Goal: Task Accomplishment & Management: Complete application form

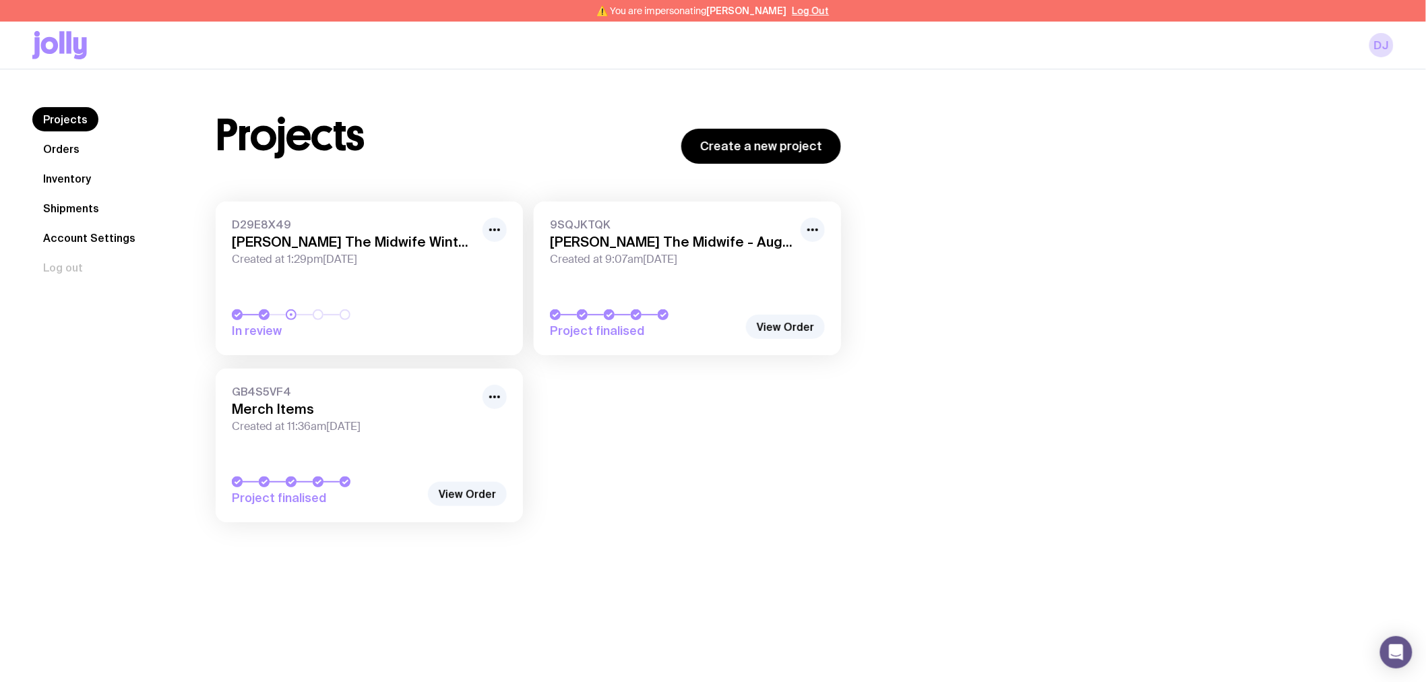
click at [62, 177] on link "Inventory" at bounding box center [66, 178] width 69 height 24
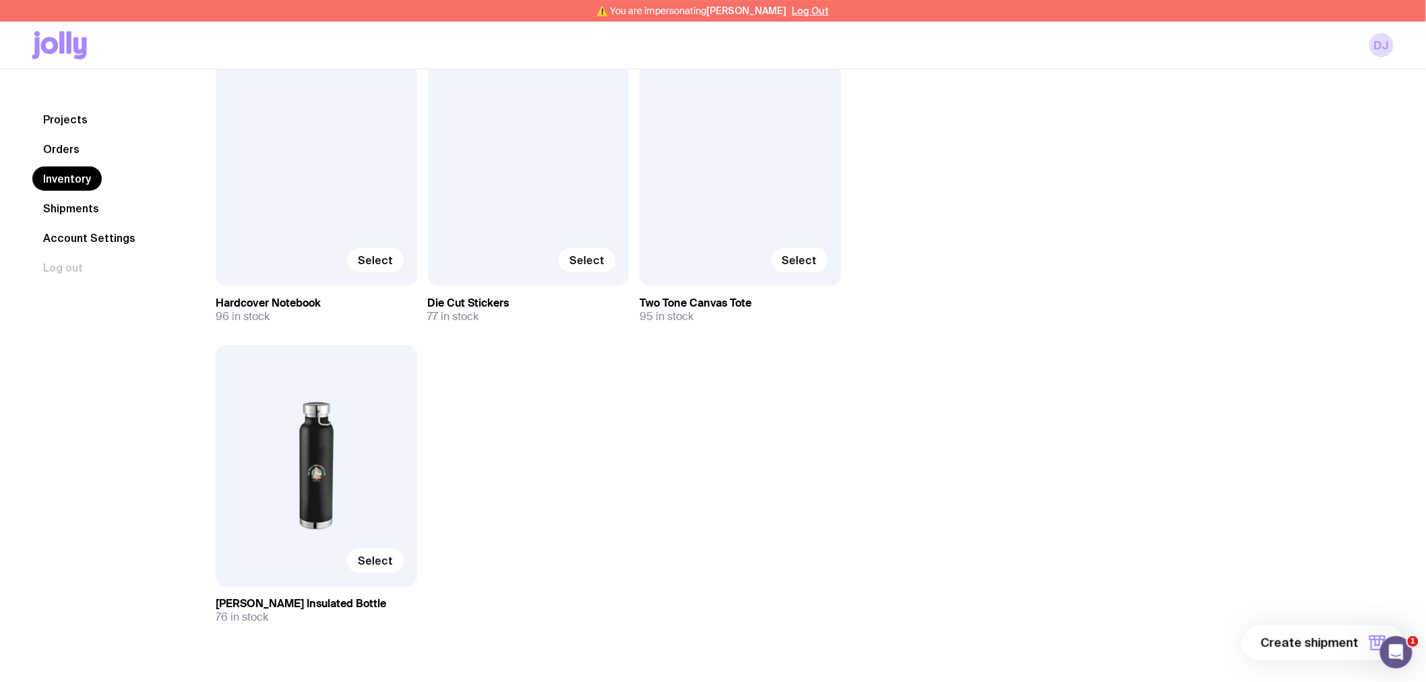
scroll to position [2022, 0]
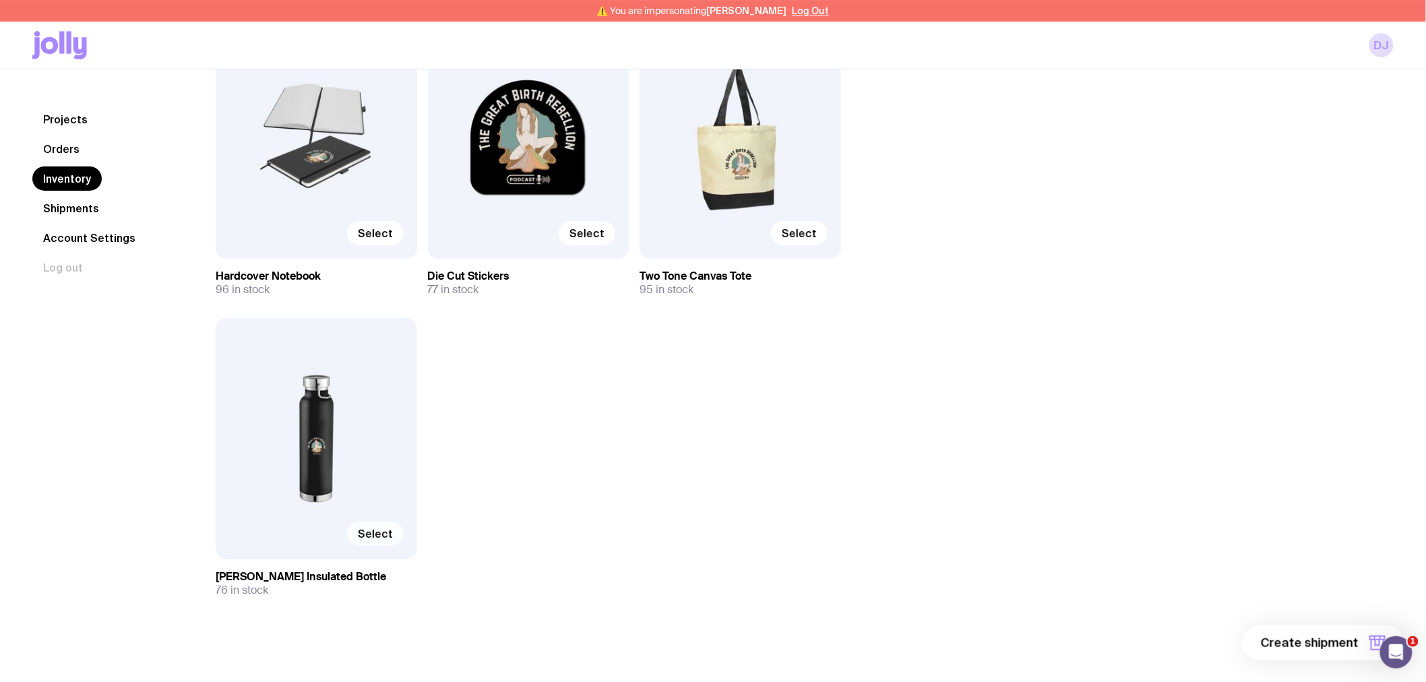
click at [376, 539] on span "Select" at bounding box center [375, 533] width 35 height 13
click at [0, 0] on input "Select" at bounding box center [0, 0] width 0 height 0
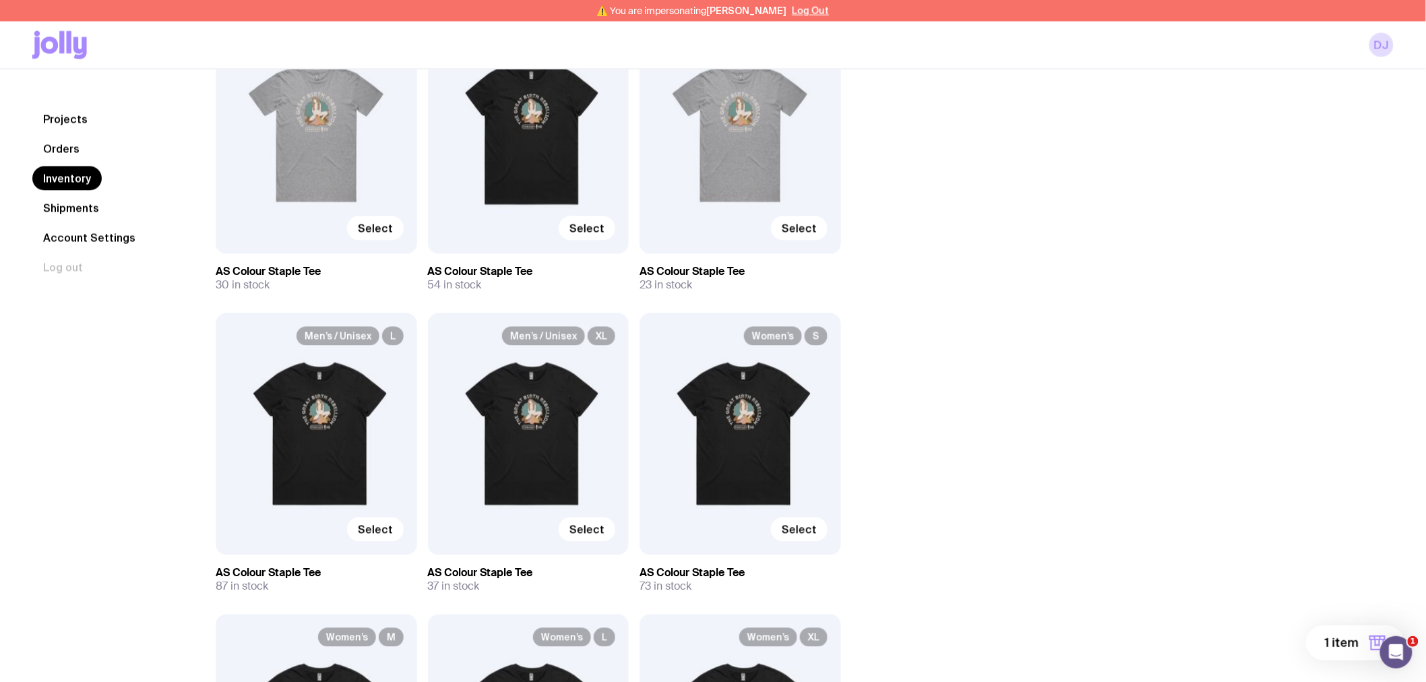
scroll to position [824, 0]
click at [380, 524] on span "Select" at bounding box center [375, 528] width 35 height 13
click at [0, 0] on input "Select" at bounding box center [0, 0] width 0 height 0
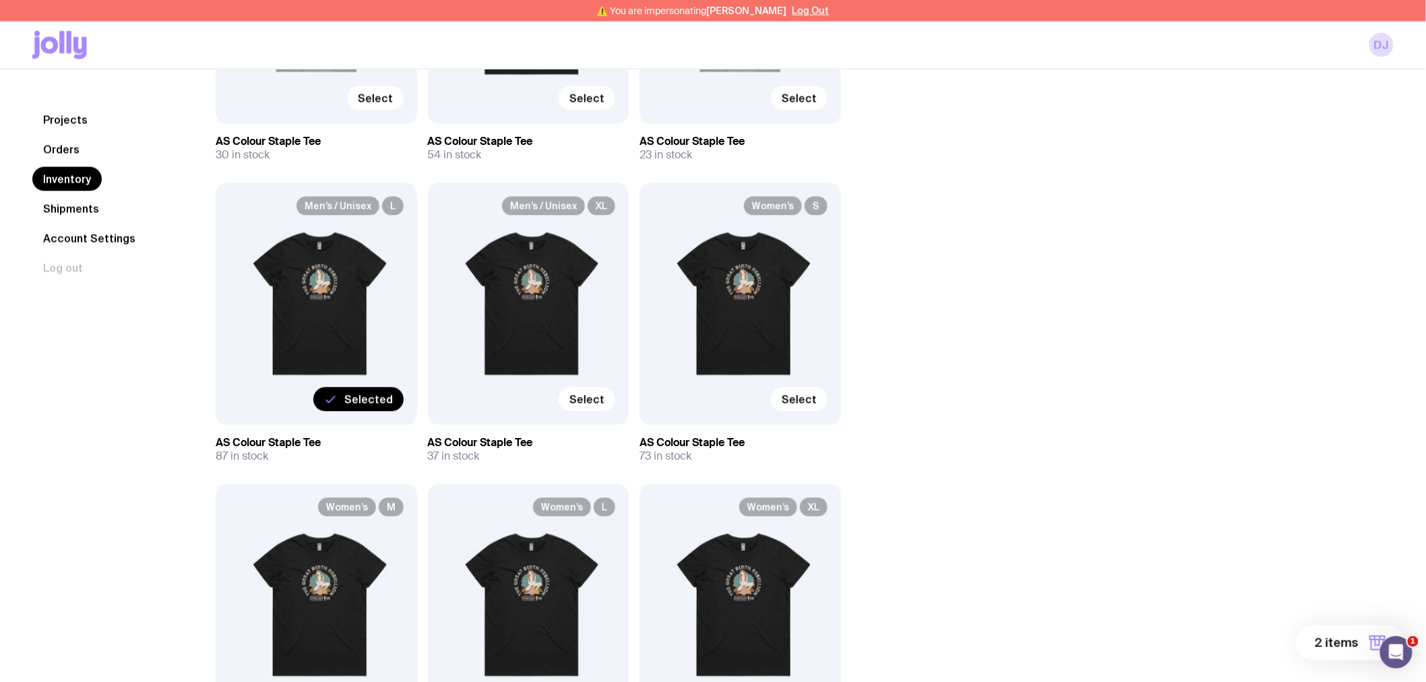
scroll to position [973, 0]
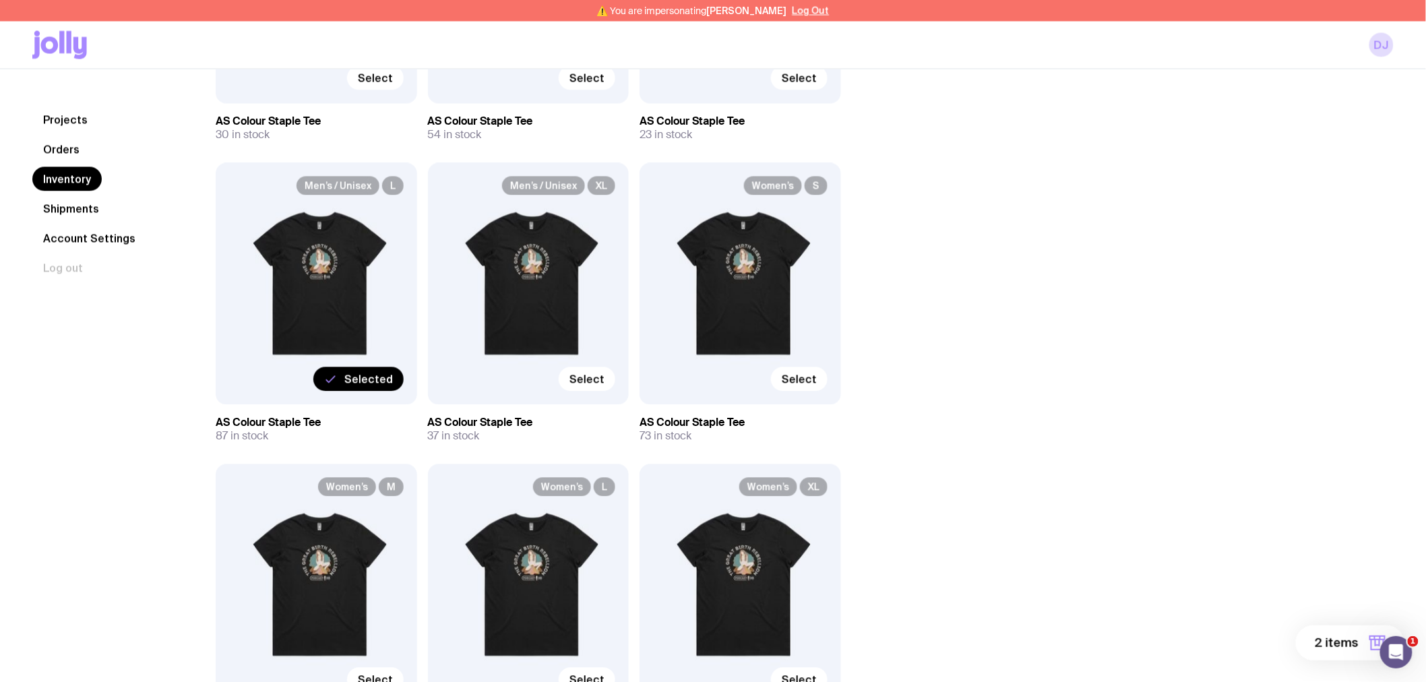
click at [1366, 643] on button "2 items" at bounding box center [1350, 643] width 109 height 35
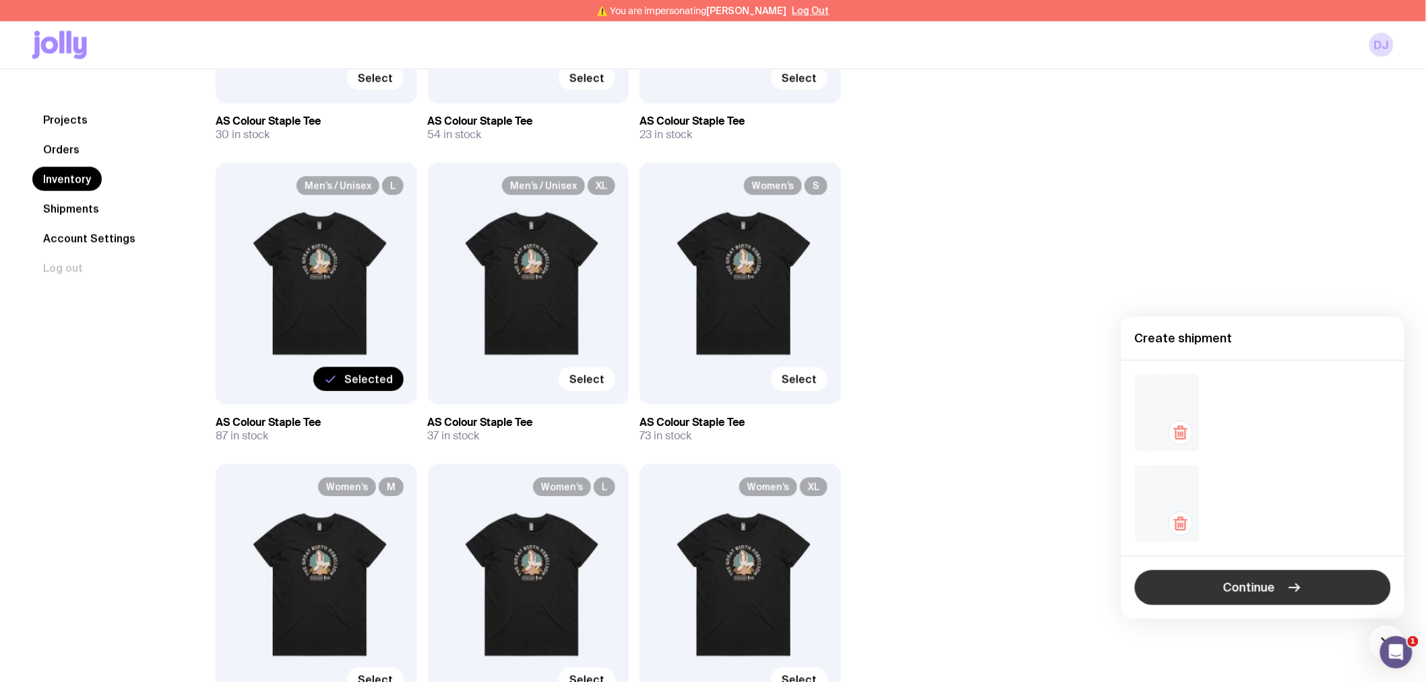
click at [1275, 587] on span "Continue" at bounding box center [1250, 588] width 52 height 16
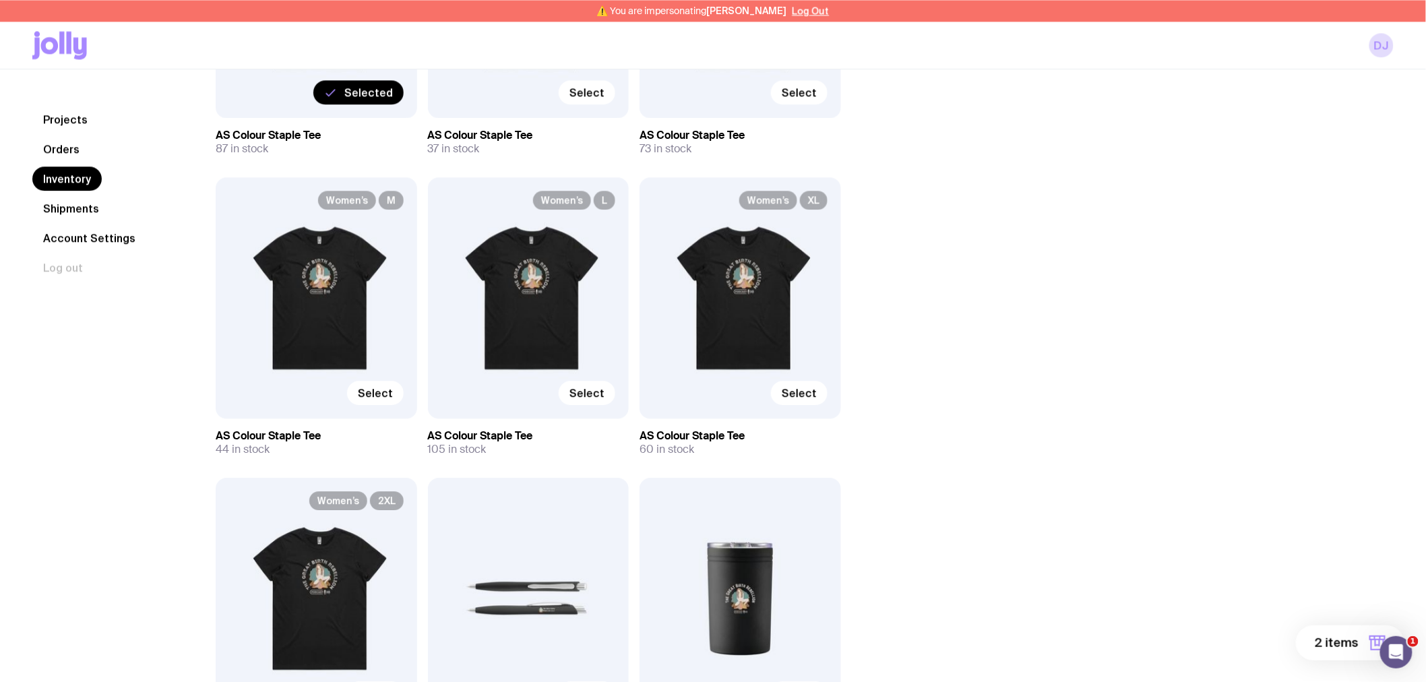
scroll to position [1273, 0]
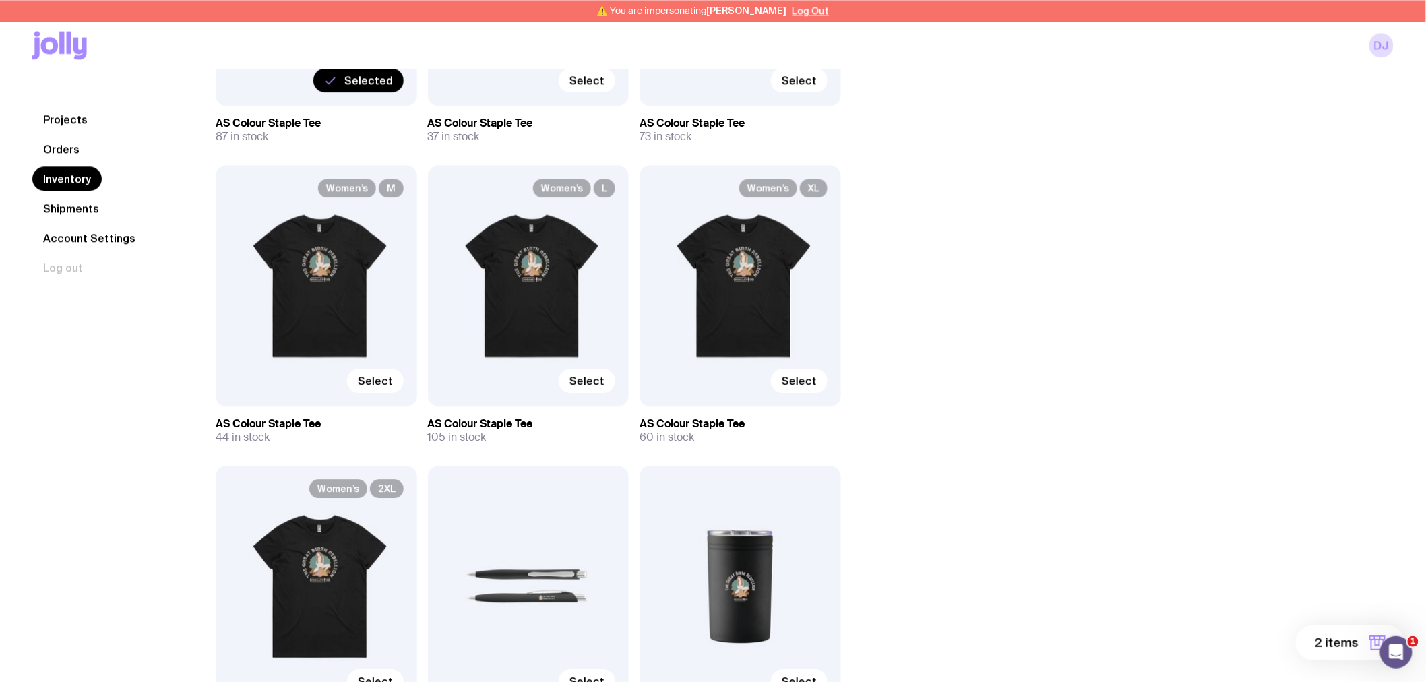
click at [1347, 637] on span "2 items" at bounding box center [1337, 643] width 44 height 16
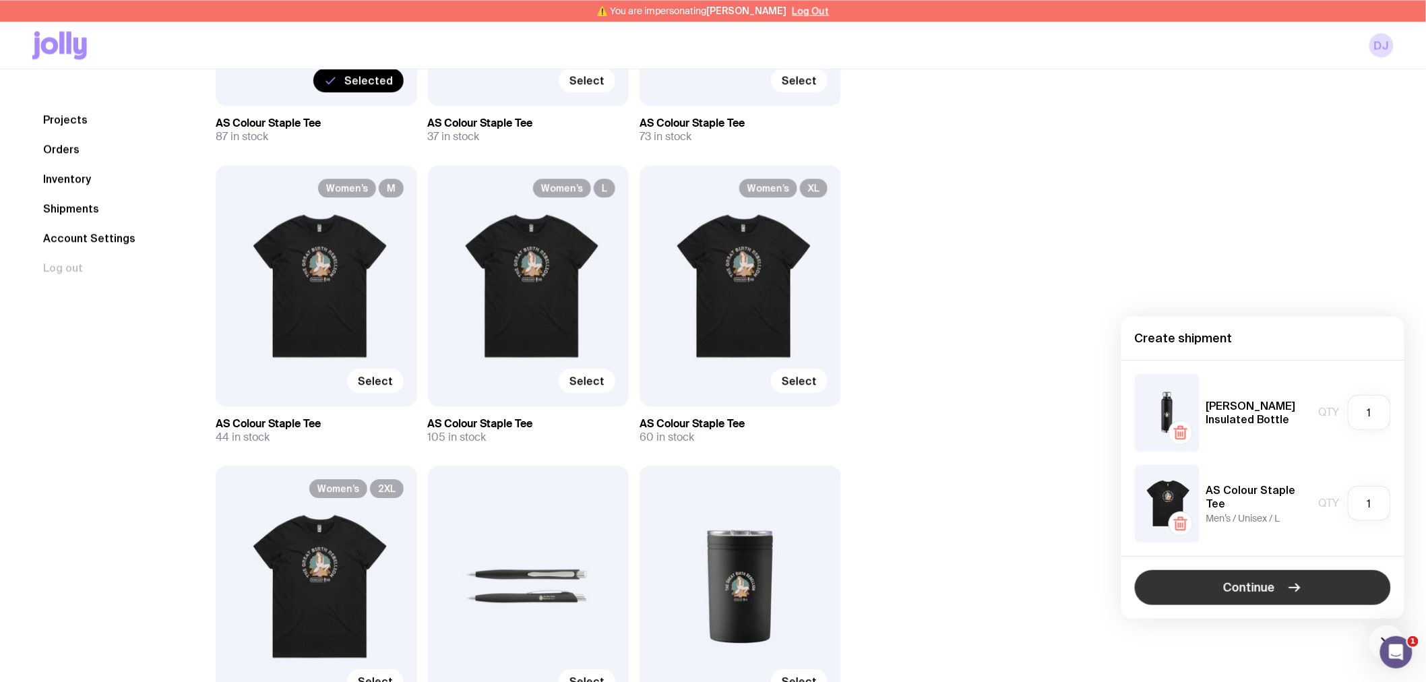
click at [1242, 588] on span "Continue" at bounding box center [1250, 588] width 52 height 16
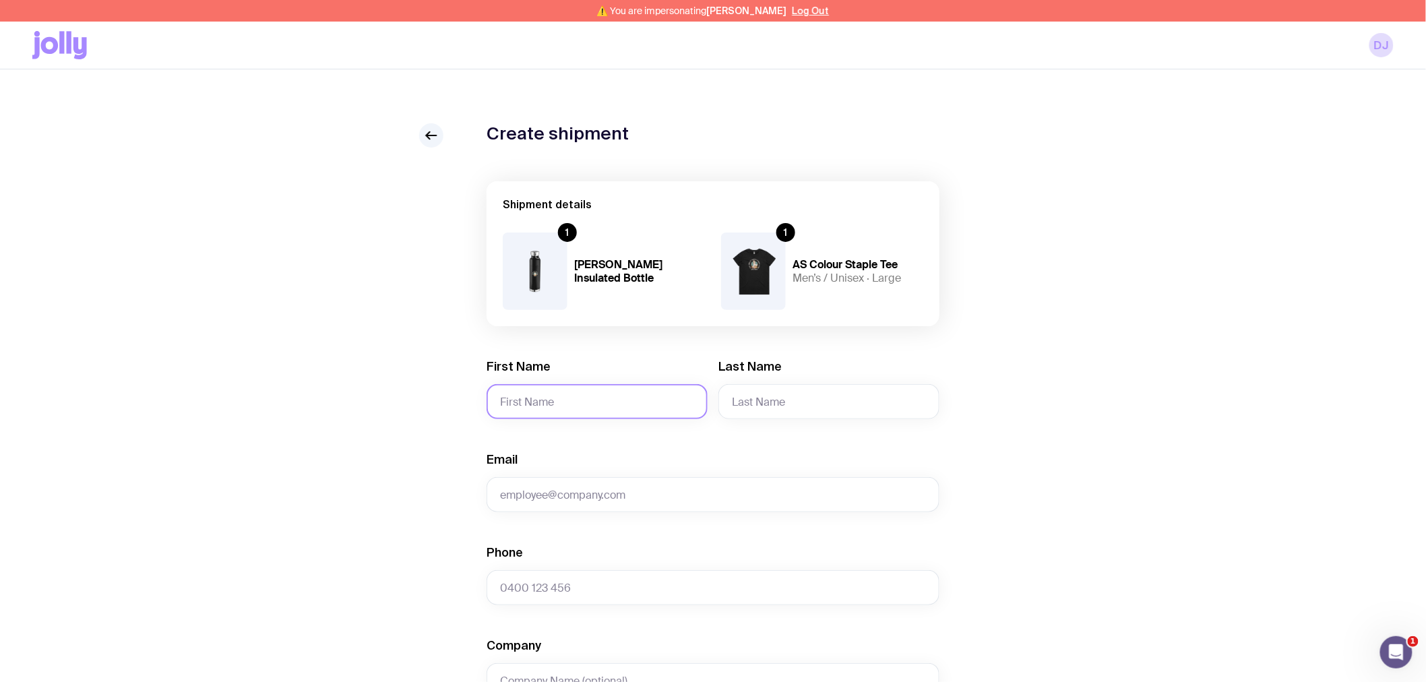
click at [570, 392] on input "First Name" at bounding box center [597, 401] width 221 height 35
type input "[PERSON_NAME]"
click at [759, 414] on input "Last Name" at bounding box center [829, 401] width 221 height 35
paste input "[PERSON_NAME]"
type input "[PERSON_NAME]"
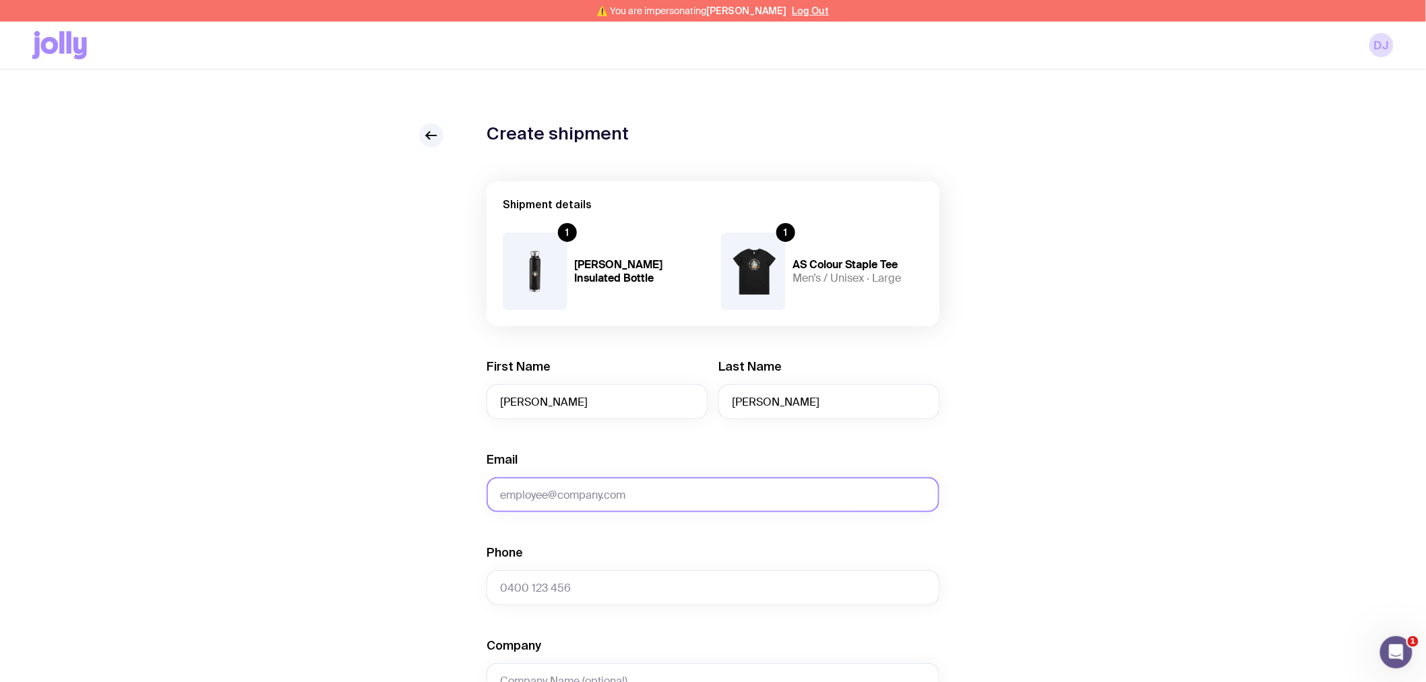
click at [526, 499] on input "Email" at bounding box center [713, 494] width 453 height 35
type input "[EMAIL_ADDRESS][DOMAIN_NAME]"
click at [541, 578] on input "Phone" at bounding box center [713, 587] width 453 height 35
paste input "07788135357"
type input "07788135357"
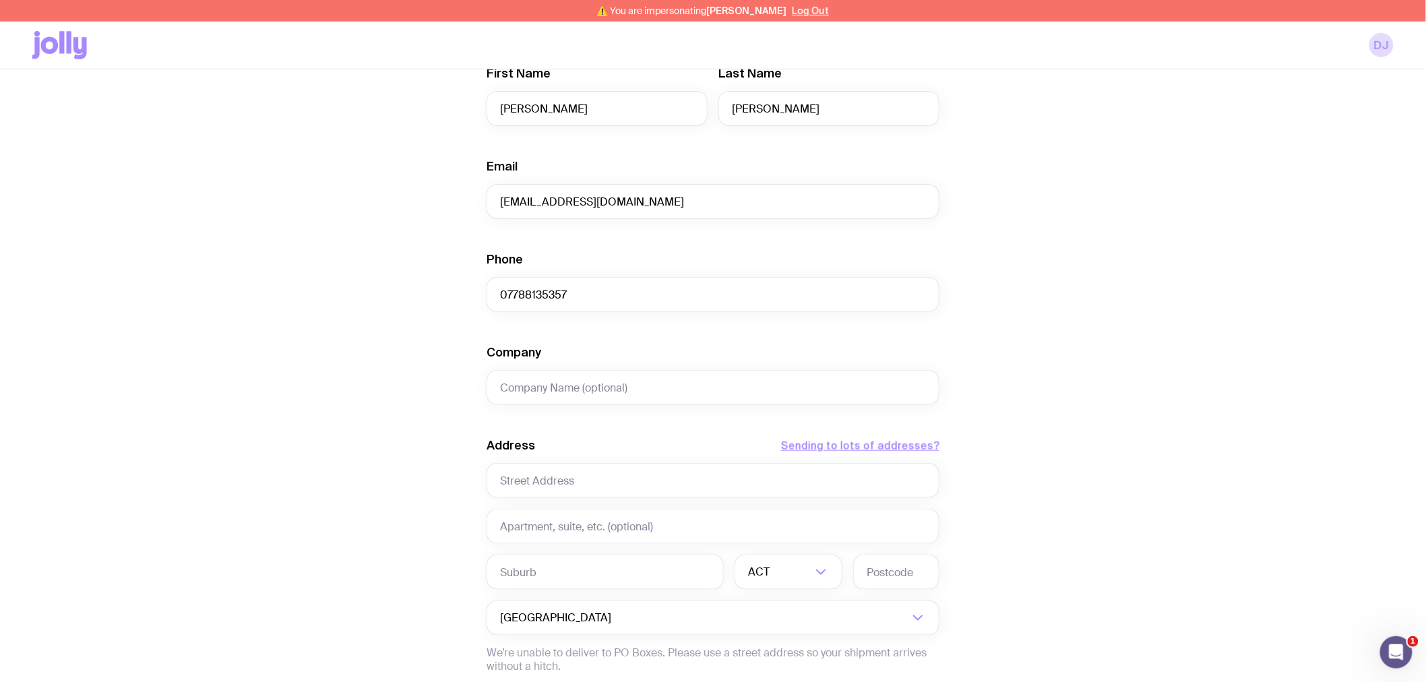
scroll to position [299, 0]
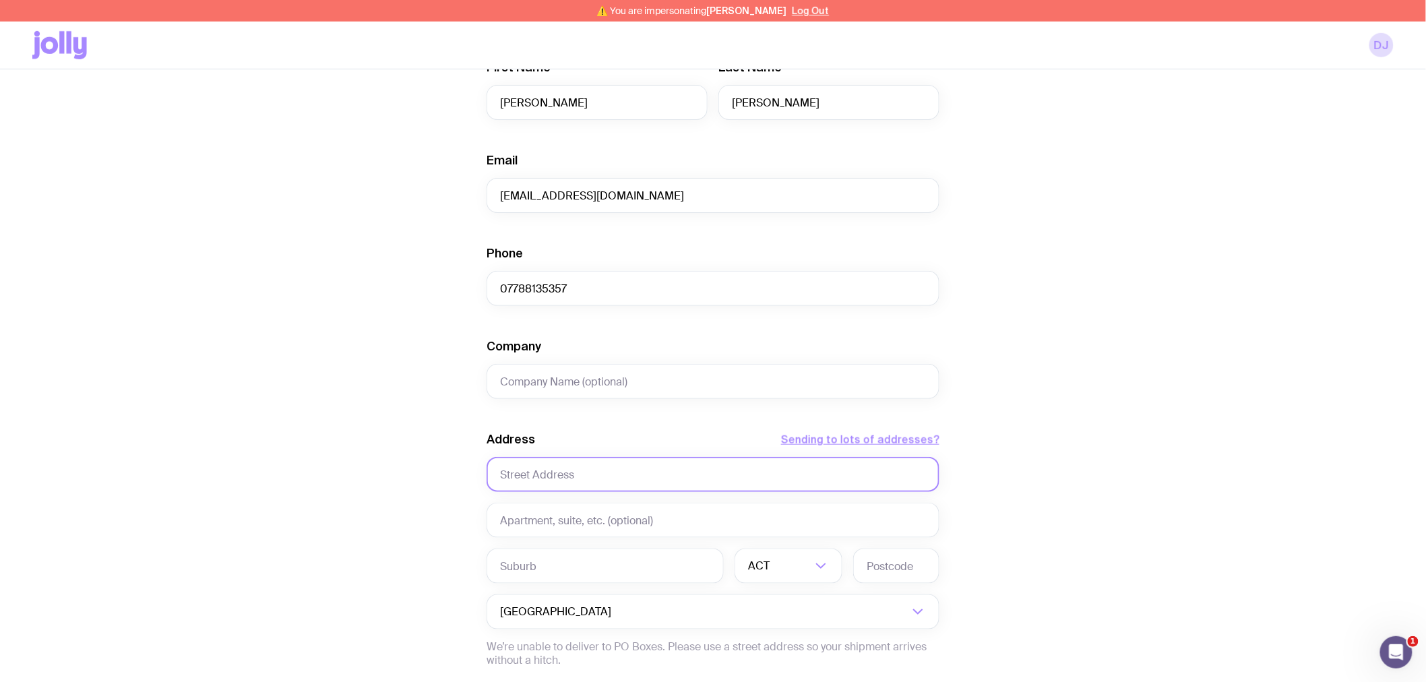
click at [534, 477] on input "text" at bounding box center [713, 474] width 453 height 35
paste input "[STREET_ADDRESS][PERSON_NAME]"
type input "[STREET_ADDRESS][PERSON_NAME]"
click at [624, 485] on input "[STREET_ADDRESS][PERSON_NAME]" at bounding box center [713, 474] width 453 height 35
click at [562, 562] on input "text" at bounding box center [605, 566] width 237 height 35
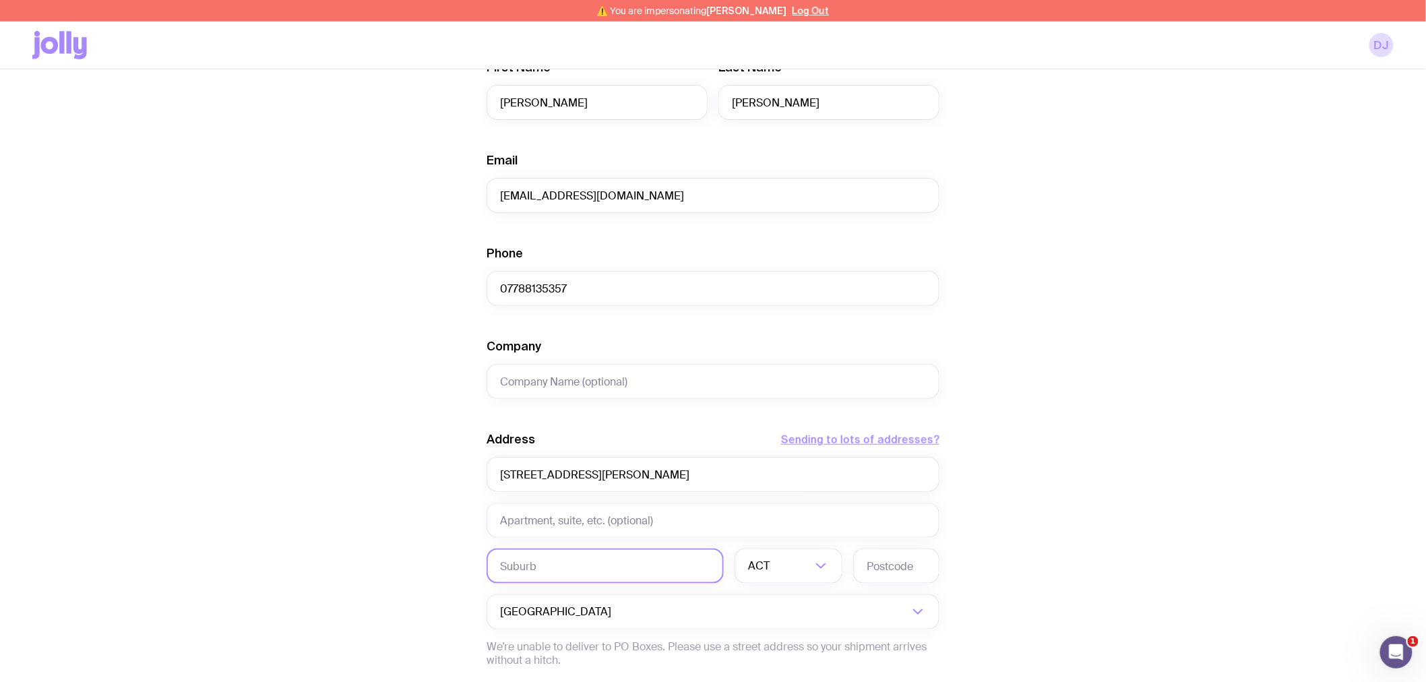
paste input "Wendlebury"
type input "Wendlebury"
click at [752, 568] on div "ACT" at bounding box center [774, 566] width 78 height 35
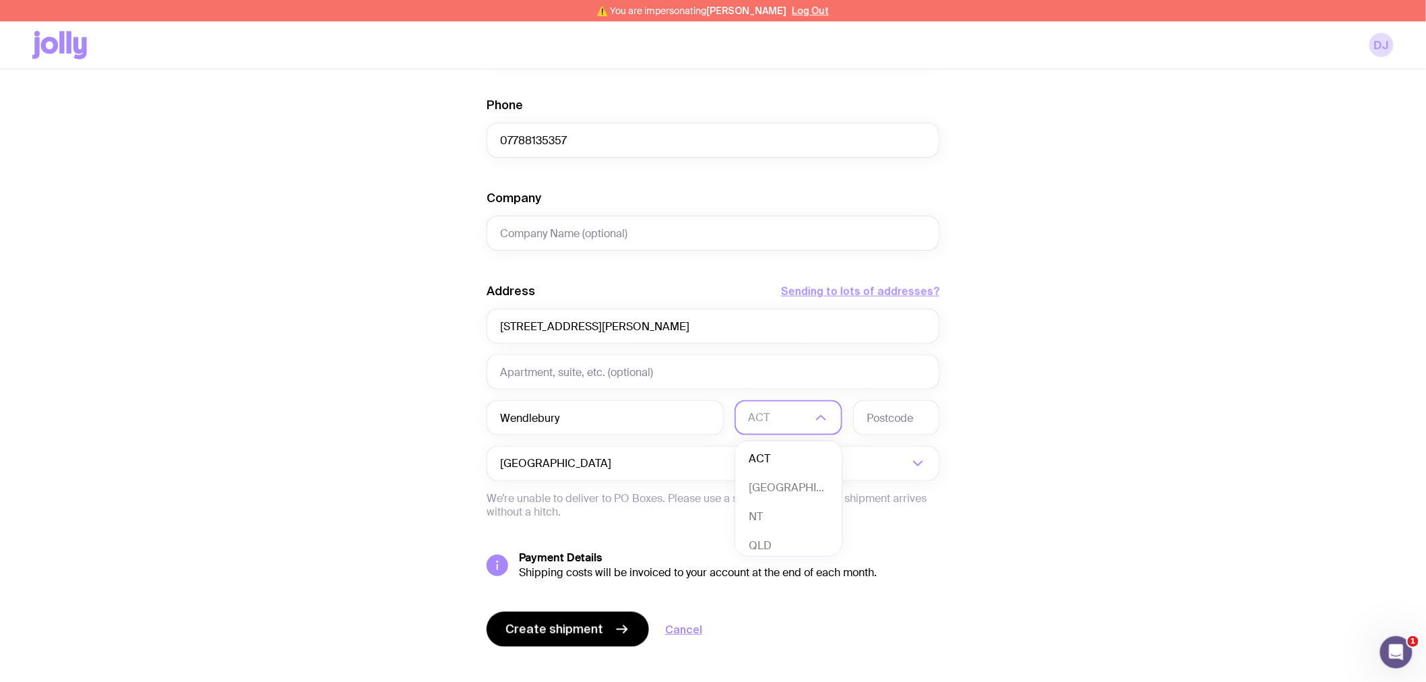
scroll to position [449, 0]
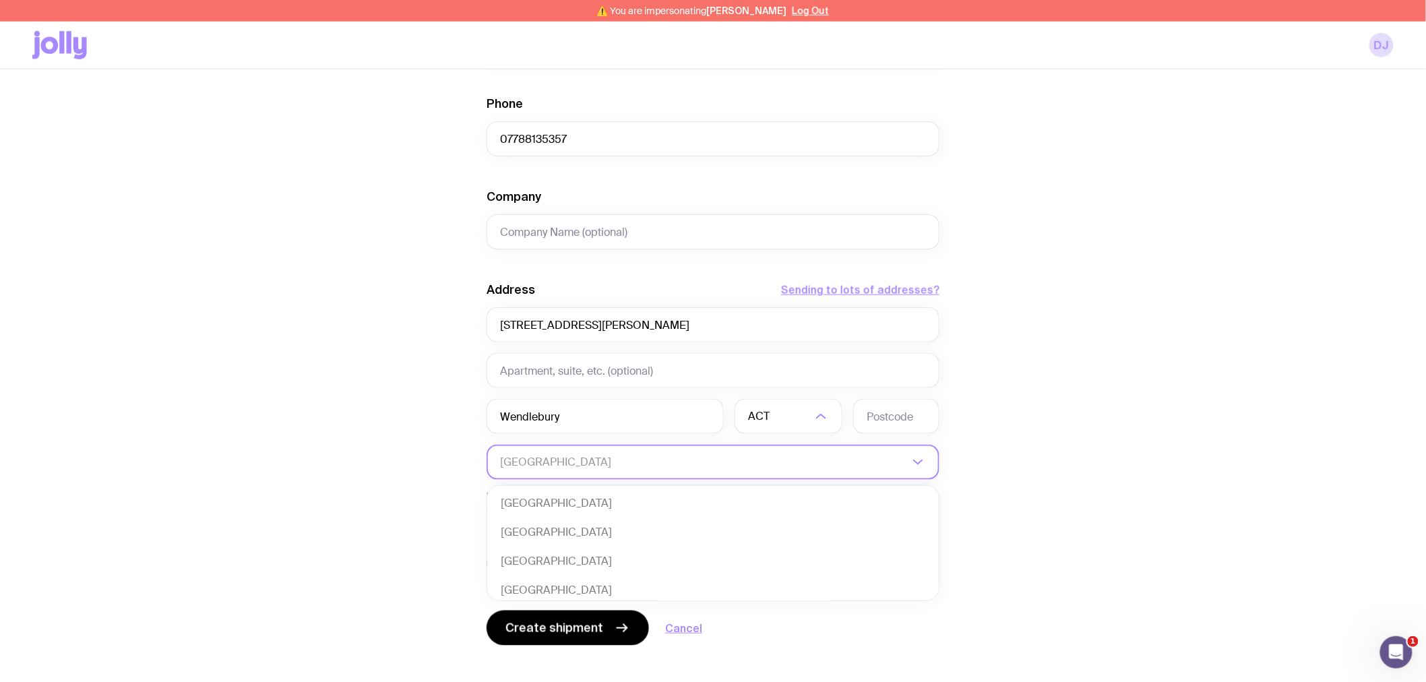
click at [613, 460] on input "Search for option" at bounding box center [704, 462] width 408 height 35
click at [558, 531] on li "[GEOGRAPHIC_DATA]" at bounding box center [713, 532] width 452 height 29
type input "unit"
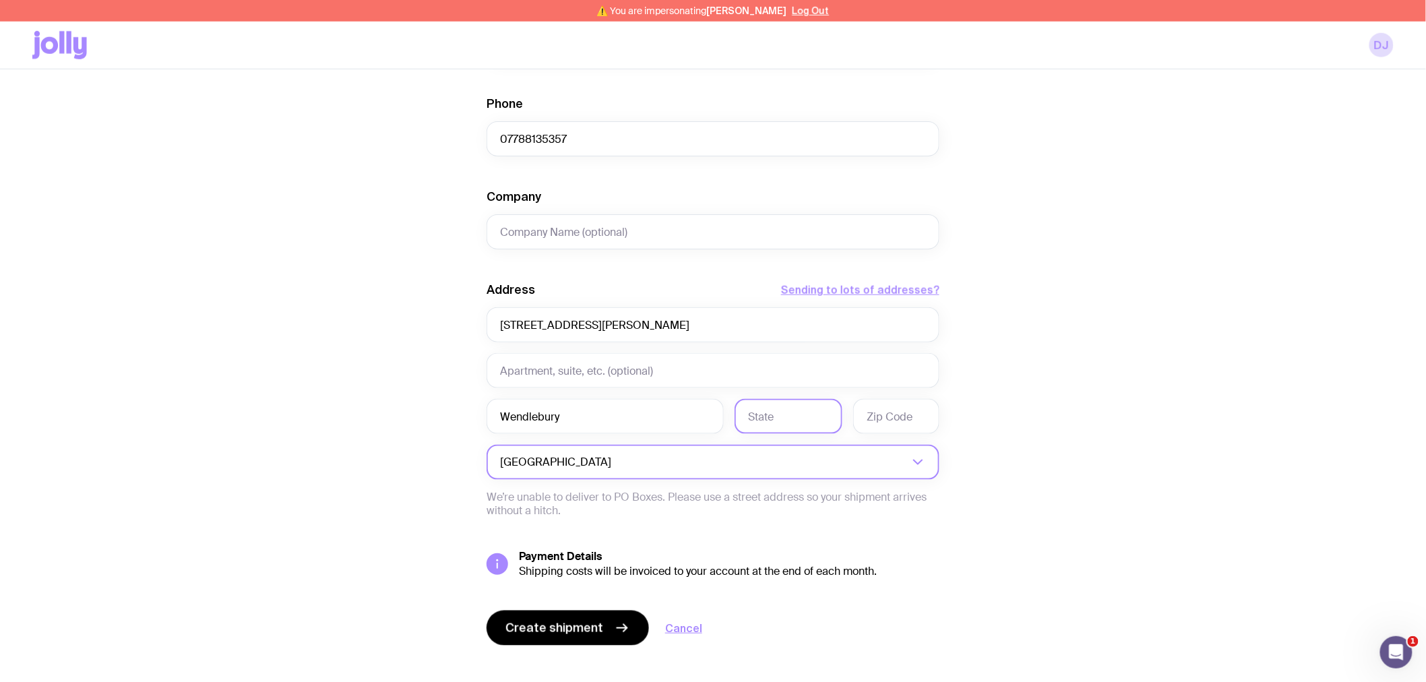
click at [755, 423] on input "text" at bounding box center [789, 416] width 108 height 35
paste input "Bicester"
type input "Bicester"
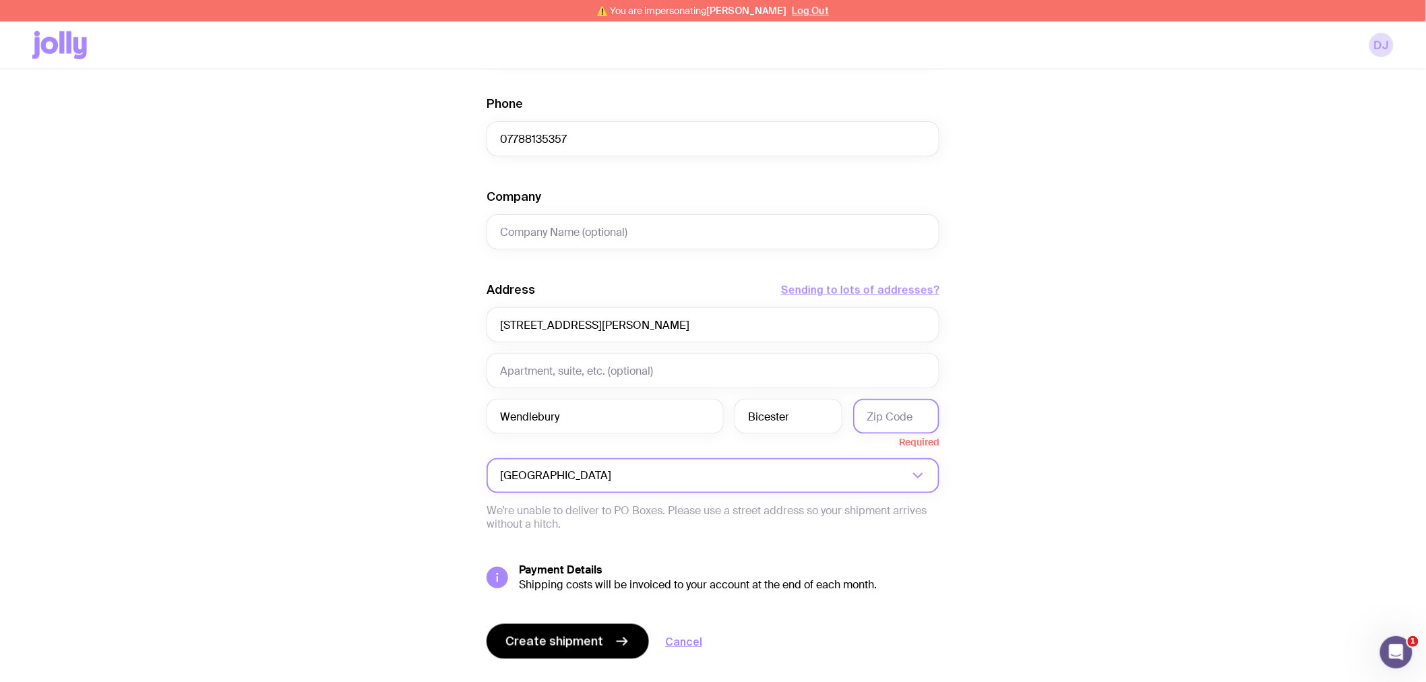
click at [878, 413] on input "text" at bounding box center [896, 416] width 86 height 35
paste input "OX25 2PZ"
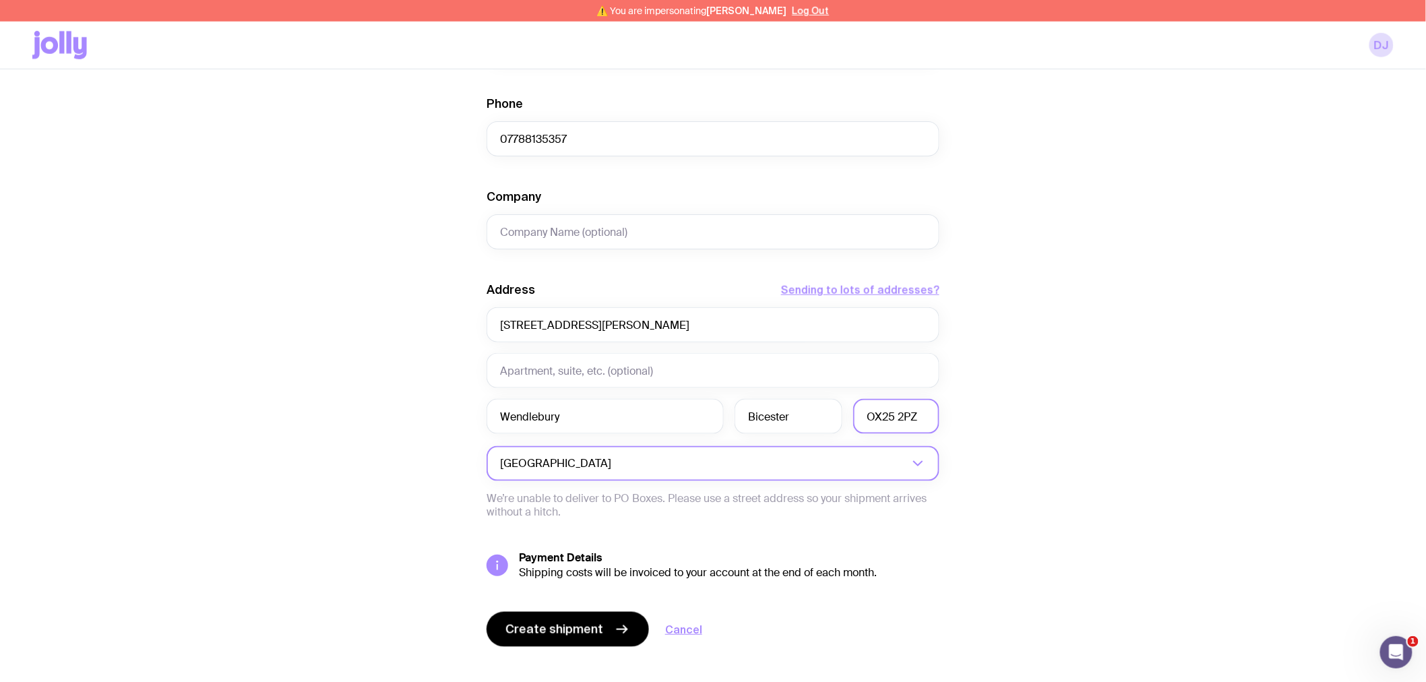
type input "OX25 2PZ"
click at [1086, 386] on div "Create shipment Shipment details 1 [PERSON_NAME] Insulated Bottle 1 AS Colour S…" at bounding box center [713, 186] width 1362 height 1025
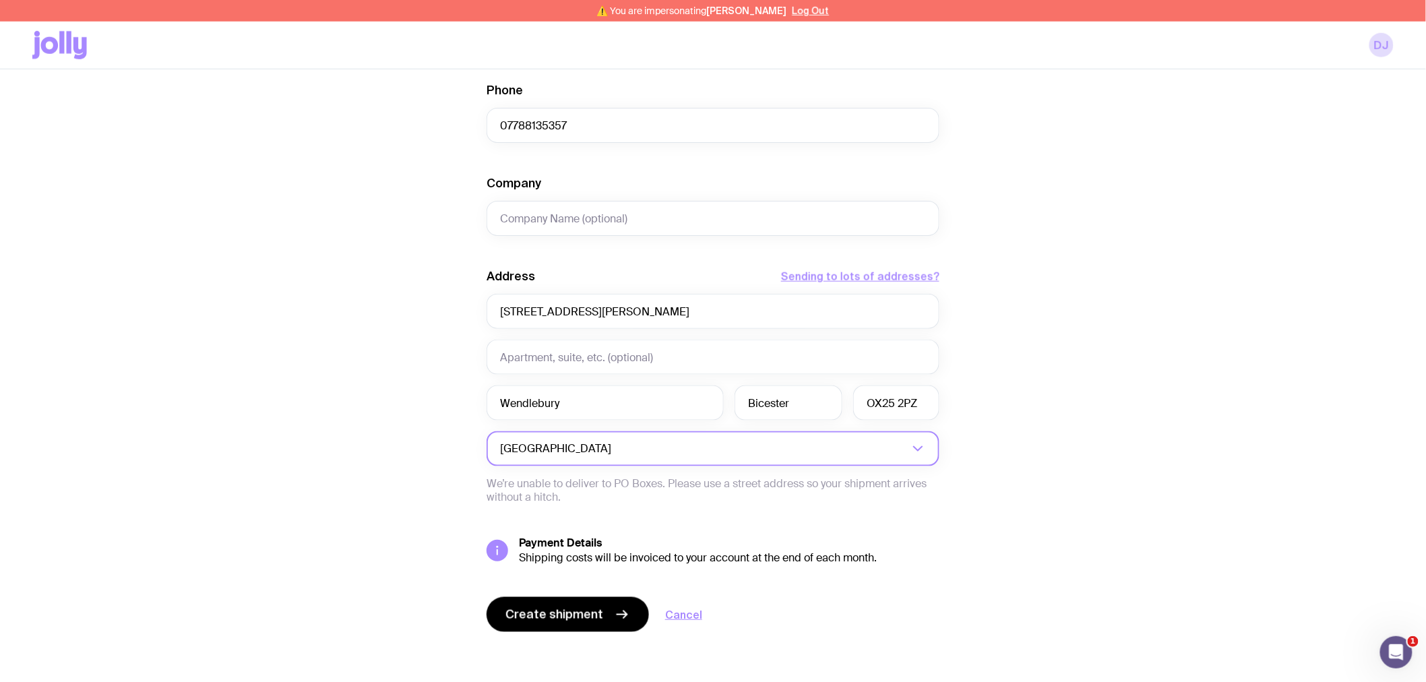
scroll to position [466, 0]
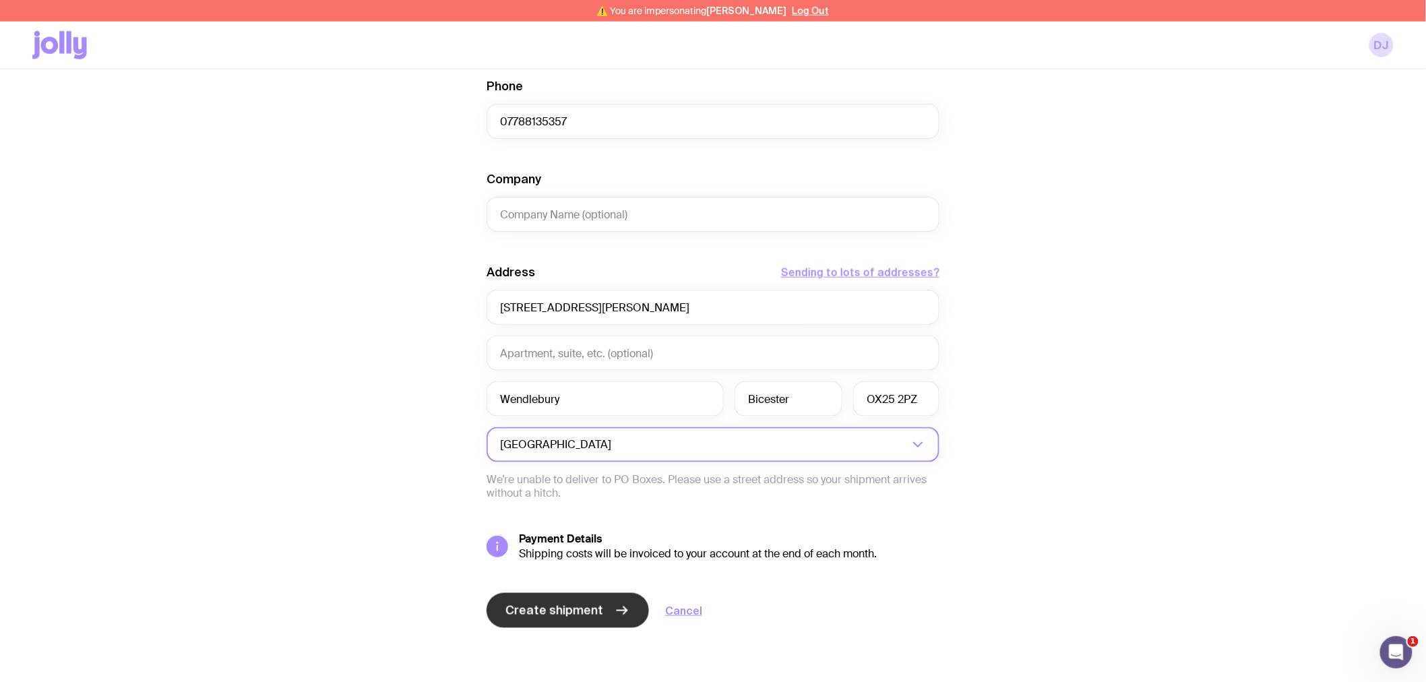
click at [535, 611] on span "Create shipment" at bounding box center [555, 611] width 98 height 16
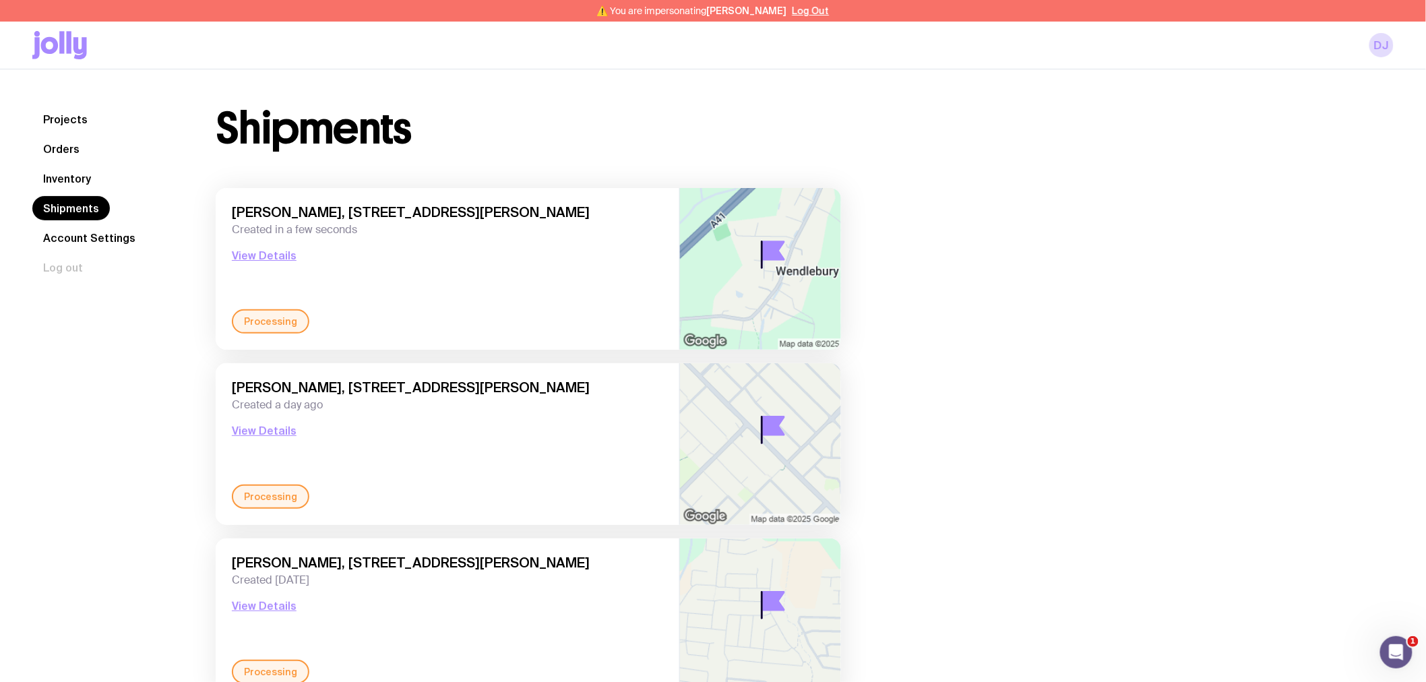
click at [67, 169] on link "Inventory" at bounding box center [66, 178] width 69 height 24
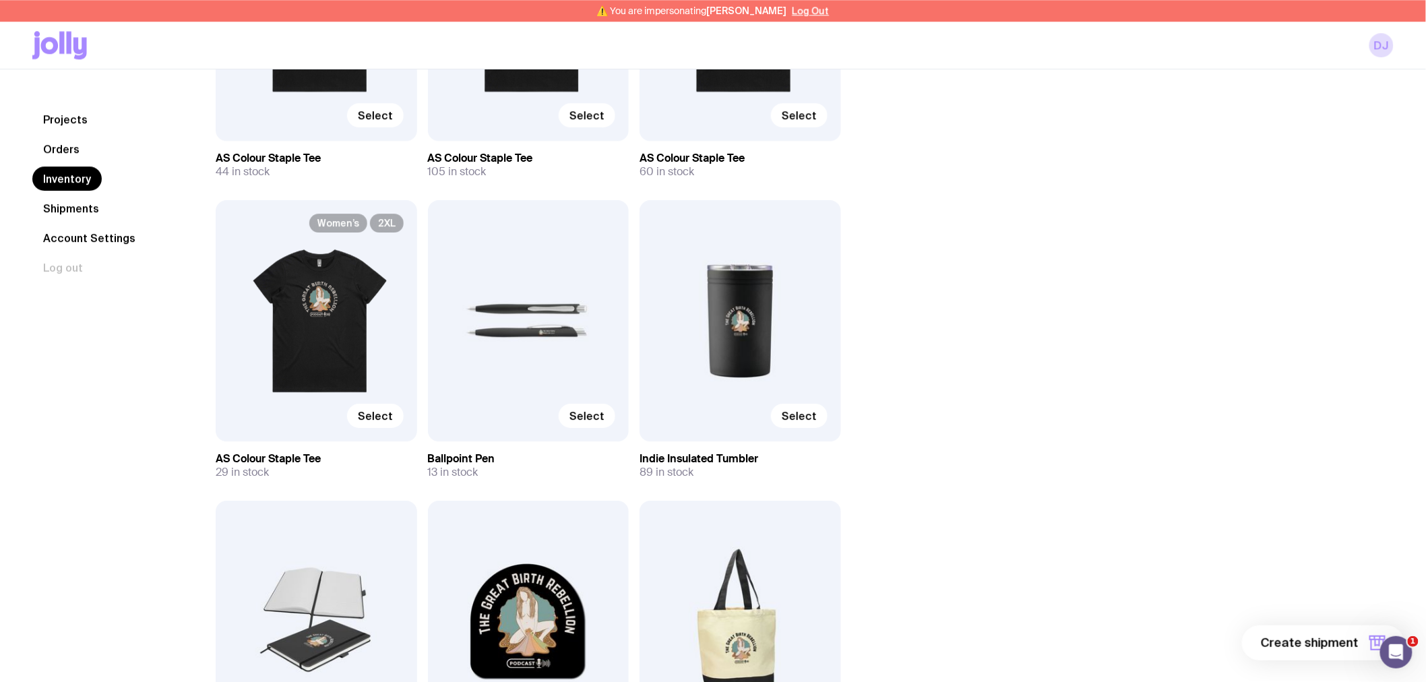
scroll to position [1722, 0]
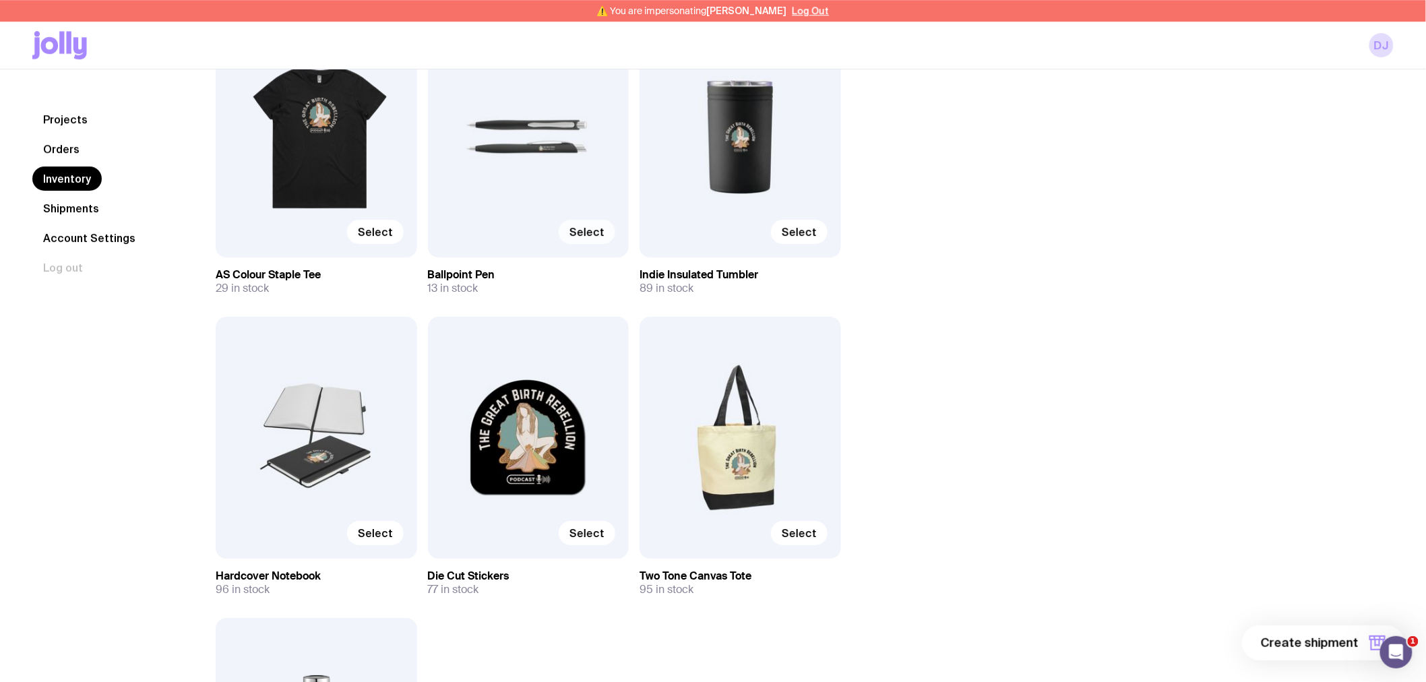
click at [587, 234] on span "Select" at bounding box center [587, 231] width 35 height 13
click at [0, 0] on input "Select" at bounding box center [0, 0] width 0 height 0
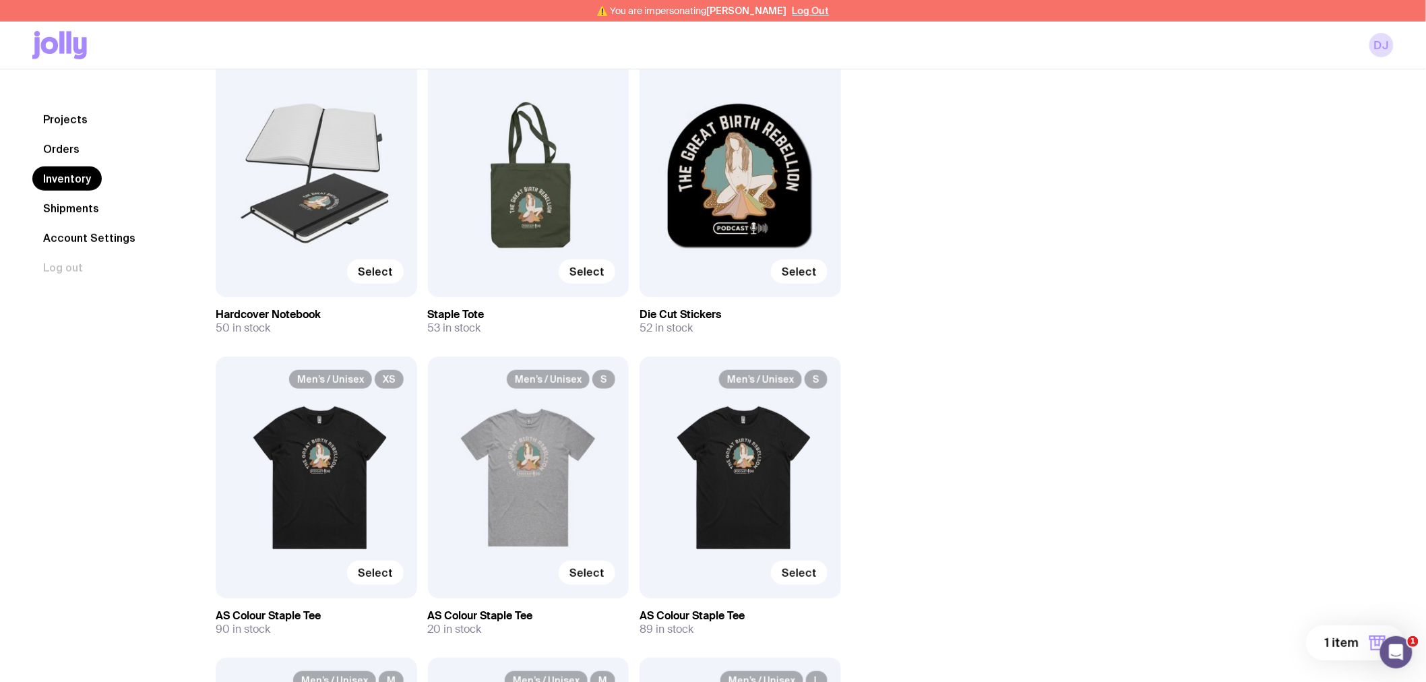
scroll to position [75, 0]
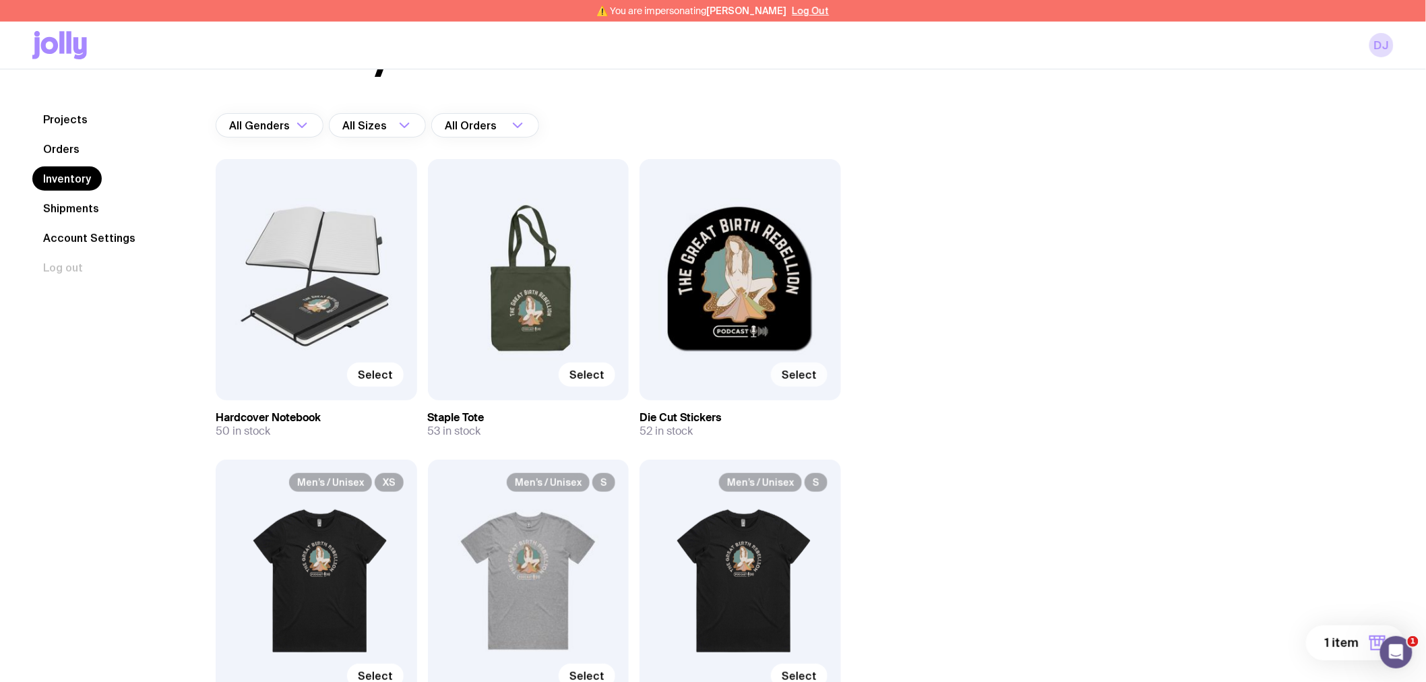
click at [797, 373] on span "Select" at bounding box center [799, 374] width 35 height 13
click at [0, 0] on input "Select" at bounding box center [0, 0] width 0 height 0
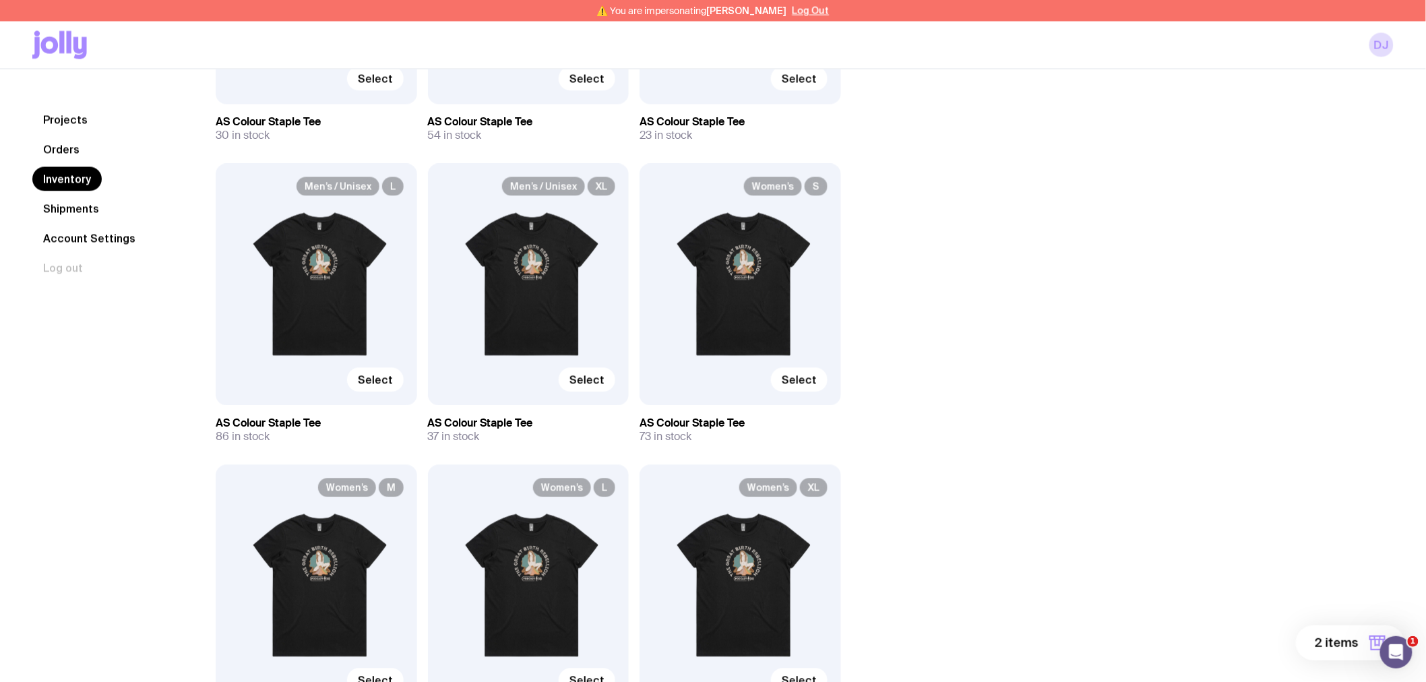
scroll to position [973, 0]
click at [799, 377] on span "Select" at bounding box center [799, 379] width 35 height 13
click at [0, 0] on input "Select" at bounding box center [0, 0] width 0 height 0
click at [1372, 642] on icon "button" at bounding box center [1378, 645] width 12 height 10
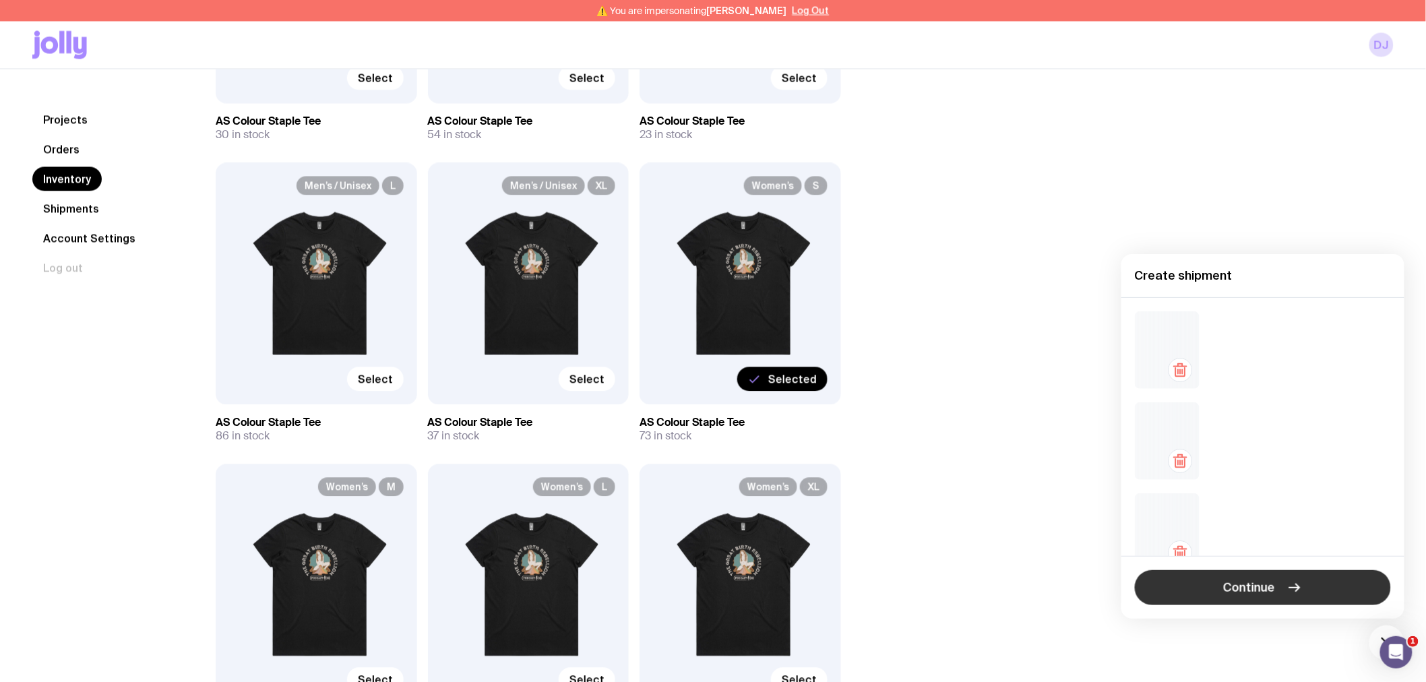
click at [1261, 573] on button "Continue" at bounding box center [1263, 587] width 256 height 35
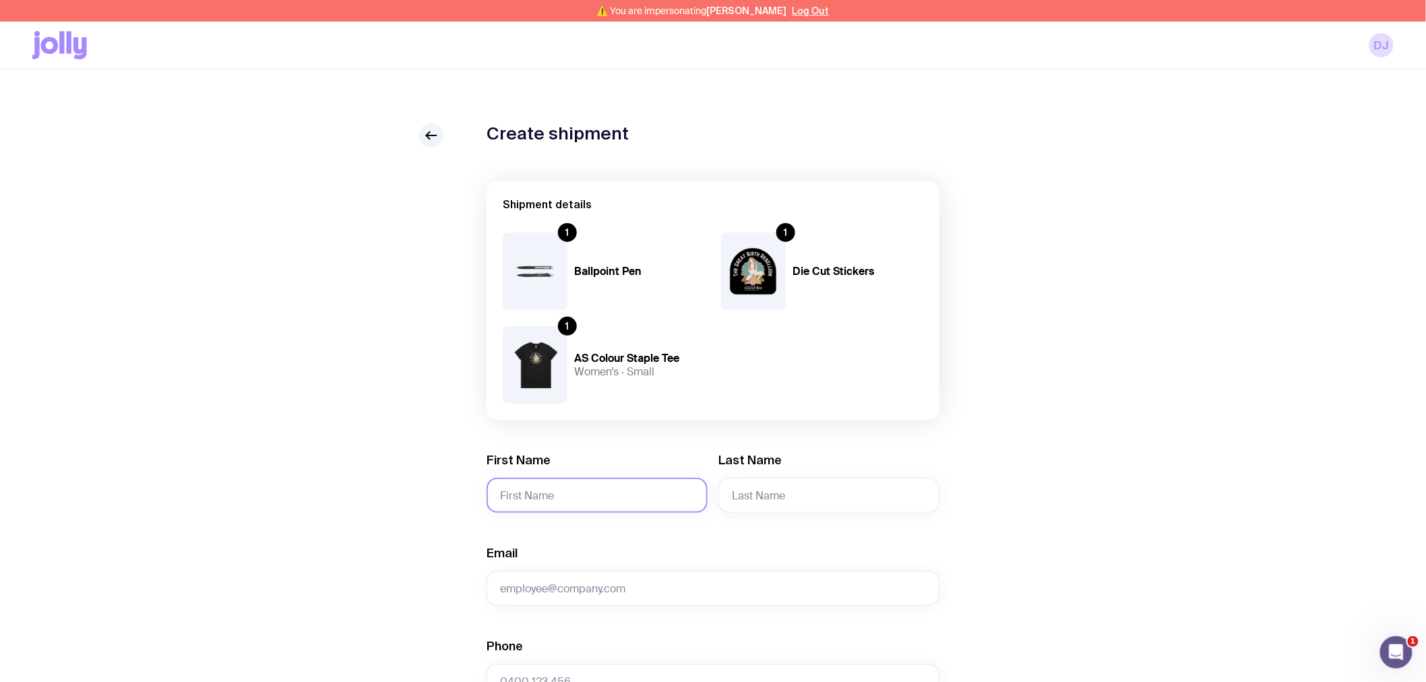
click at [519, 509] on input "First Name" at bounding box center [597, 495] width 221 height 35
paste input "Charlotte"
click at [625, 487] on input "Charlotte" at bounding box center [597, 495] width 221 height 35
type input "Charlotte"
click at [777, 489] on input "Last Name" at bounding box center [829, 495] width 221 height 35
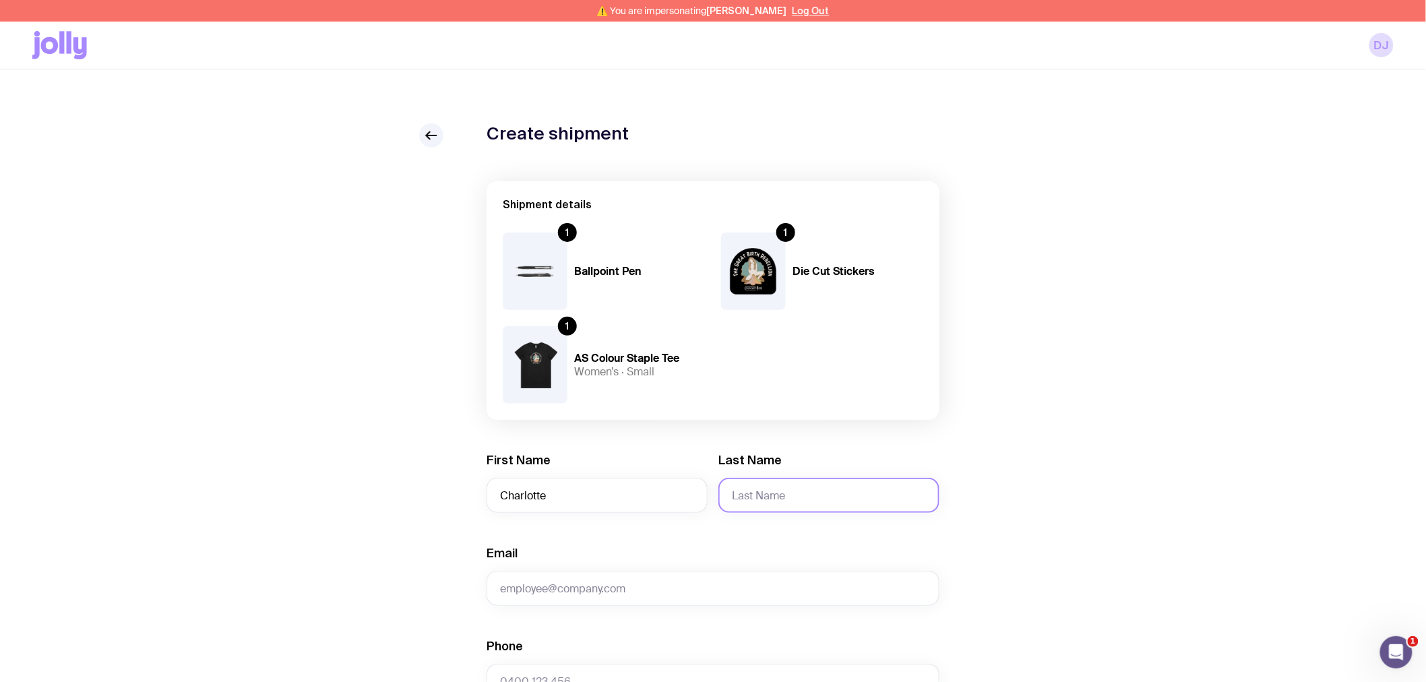
paste input "[PERSON_NAME]"
type input "[PERSON_NAME]"
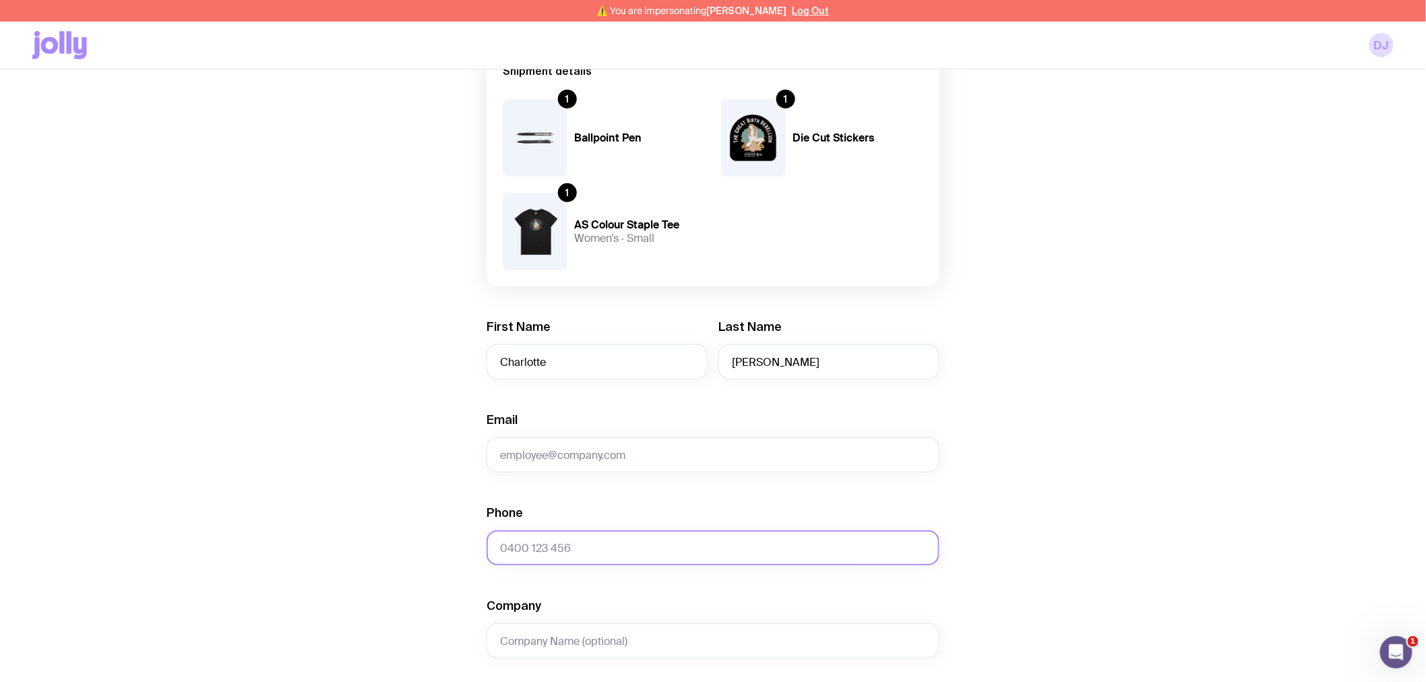
scroll to position [224, 0]
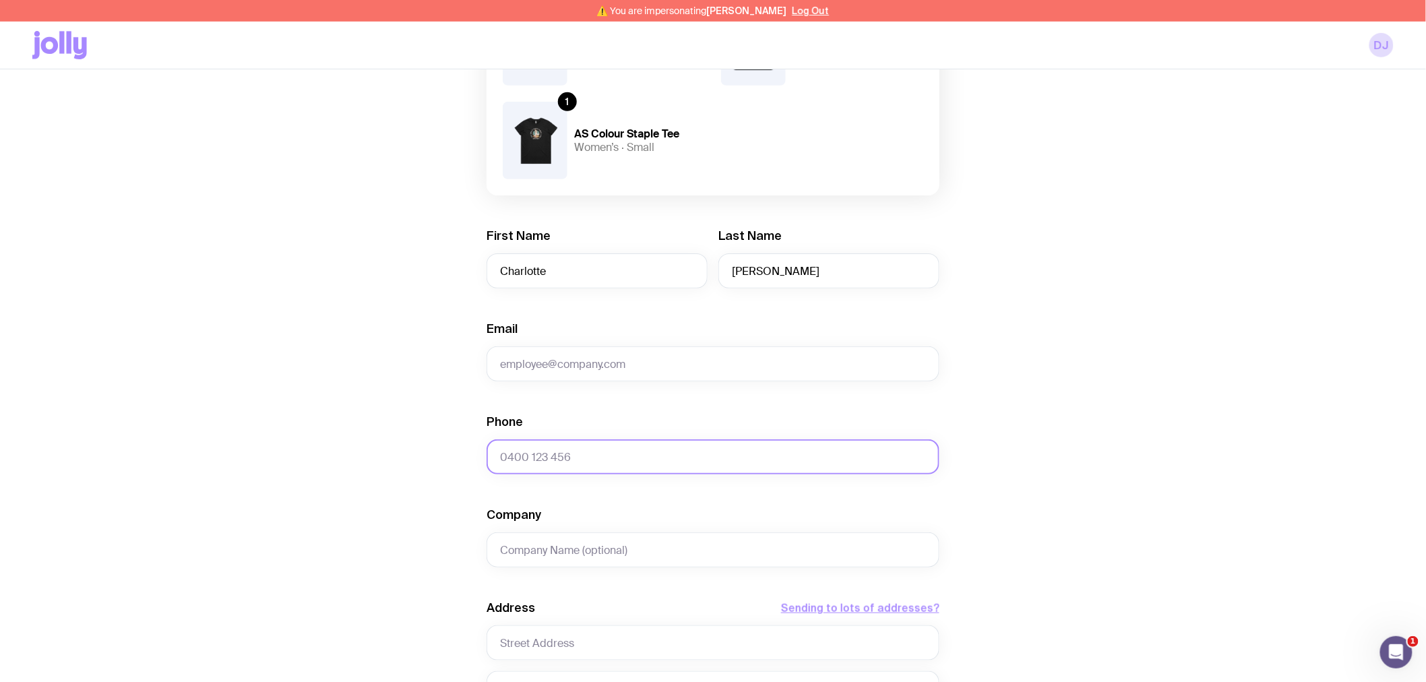
click at [529, 454] on input "Phone" at bounding box center [713, 456] width 453 height 35
click at [520, 378] on input "Email" at bounding box center [713, 363] width 453 height 35
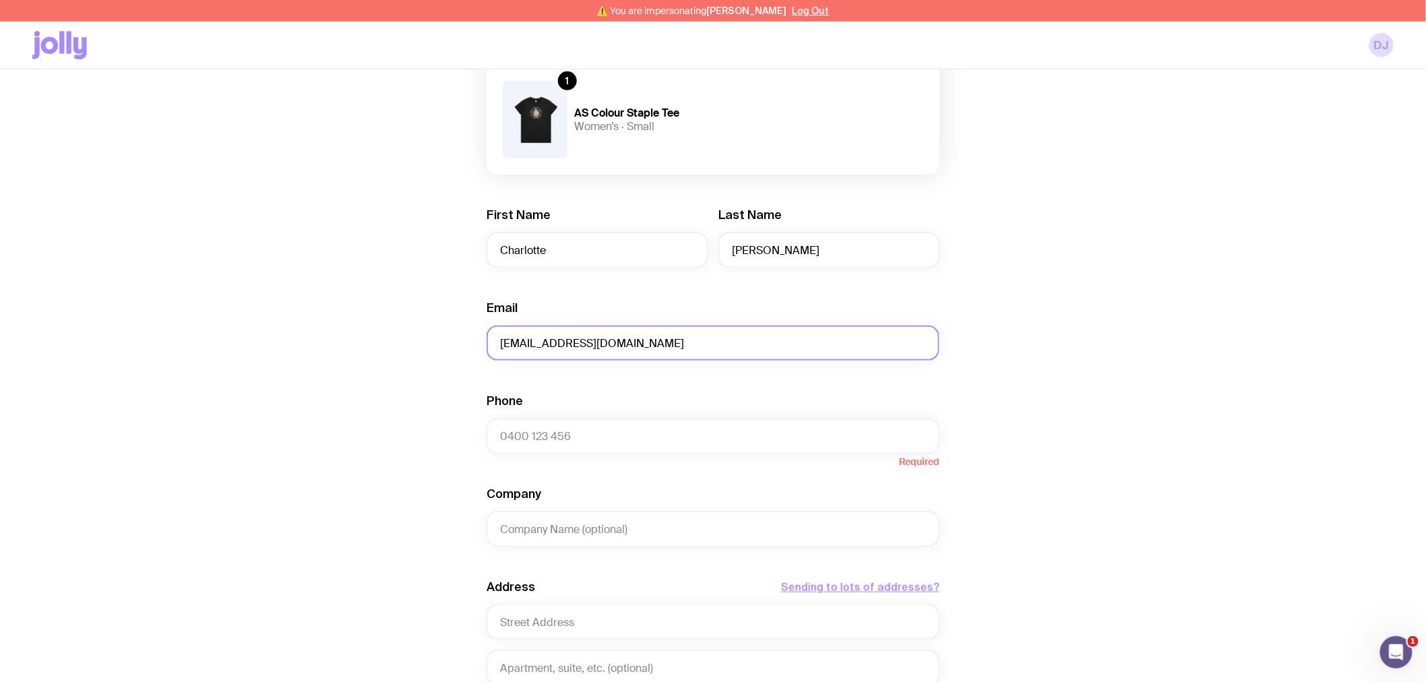
scroll to position [449, 0]
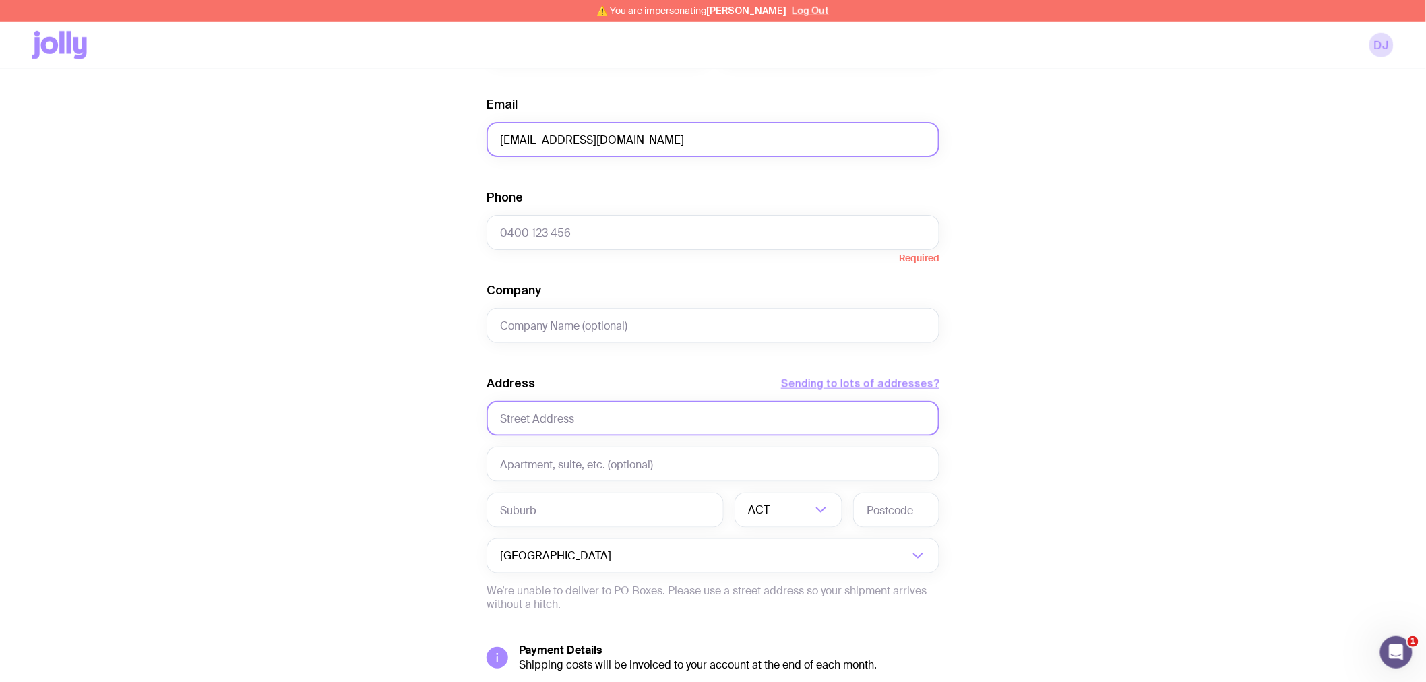
type input "[EMAIL_ADDRESS][DOMAIN_NAME]"
click at [548, 420] on input "text" at bounding box center [713, 418] width 453 height 35
paste input "[STREET_ADDRESS]"
type input "[STREET_ADDRESS]"
click at [535, 244] on input "Phone" at bounding box center [713, 232] width 453 height 35
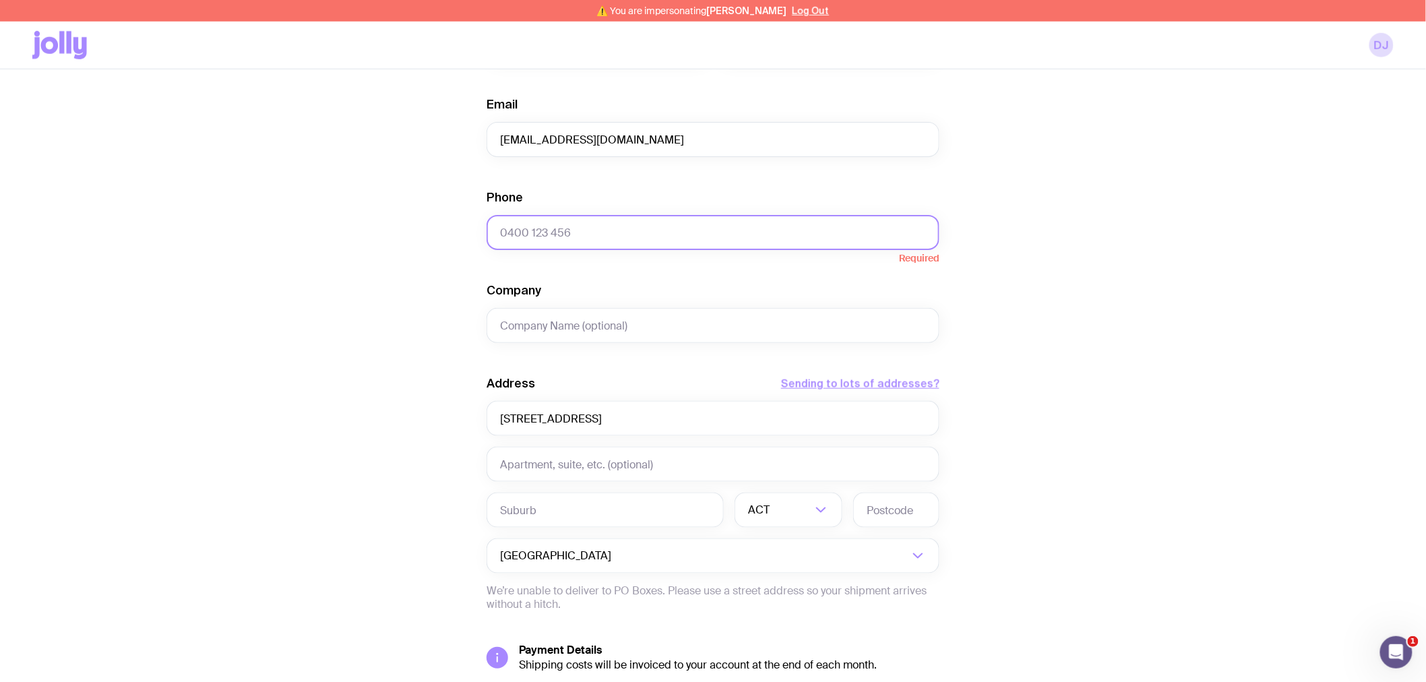
paste input "[PHONE_NUMBER]"
type input "[PHONE_NUMBER]"
click at [431, 251] on div "Create shipment Shipment details 1 Ballpoint Pen 1 Die Cut Stickers 1 AS Colour…" at bounding box center [713, 233] width 1362 height 1119
click at [524, 511] on input "text" at bounding box center [605, 510] width 237 height 35
paste input "[GEOGRAPHIC_DATA]"
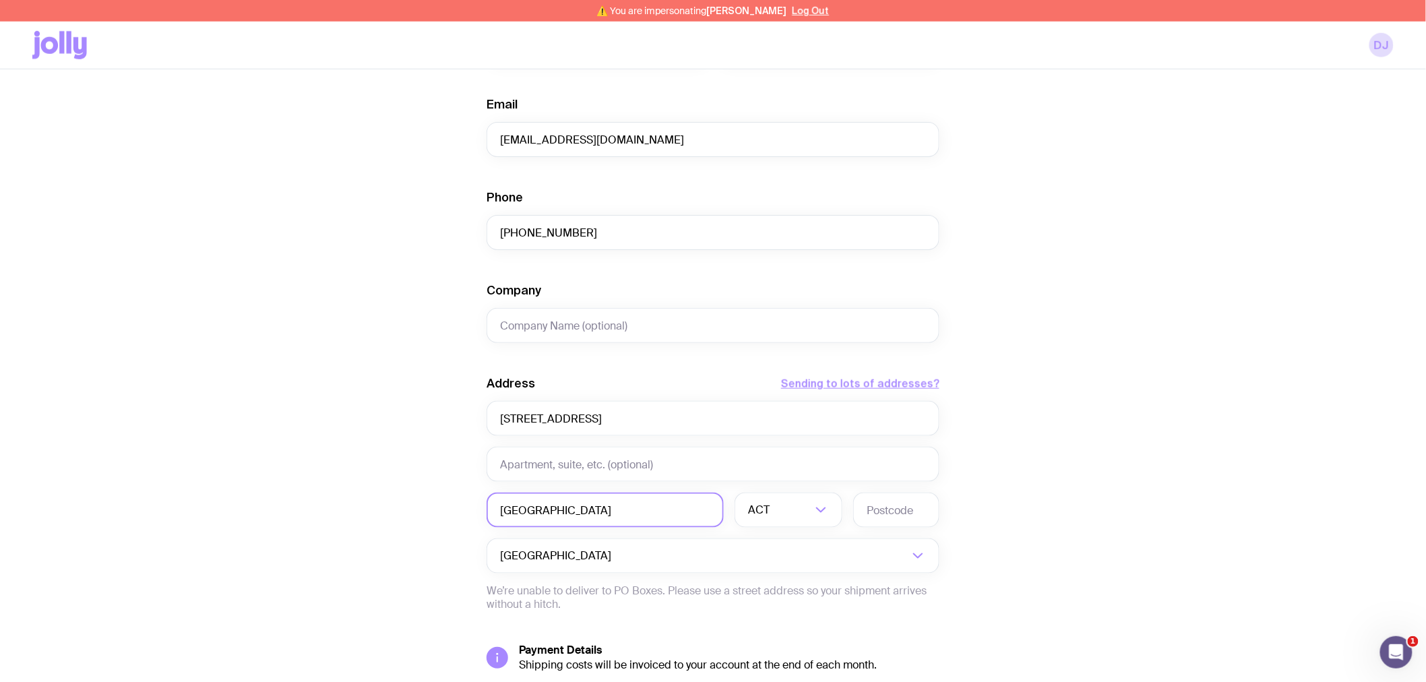
type input "[GEOGRAPHIC_DATA]"
click at [765, 504] on div "ACT" at bounding box center [774, 510] width 78 height 35
click at [776, 567] on li "QLD" at bounding box center [788, 563] width 107 height 29
click at [881, 517] on input "text" at bounding box center [896, 510] width 86 height 35
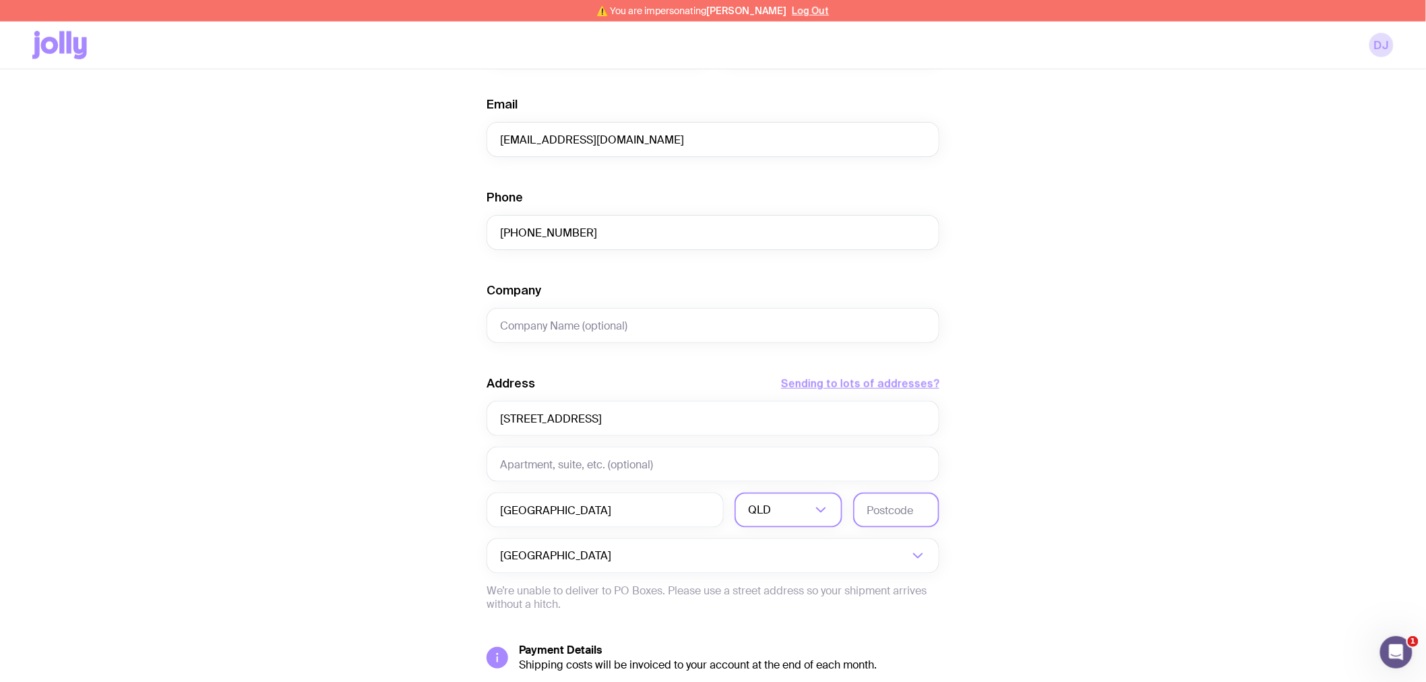
paste input "4680"
type input "4680"
click at [1086, 394] on div "Create shipment Shipment details 1 Ballpoint Pen 1 Die Cut Stickers 1 AS Colour…" at bounding box center [713, 233] width 1362 height 1119
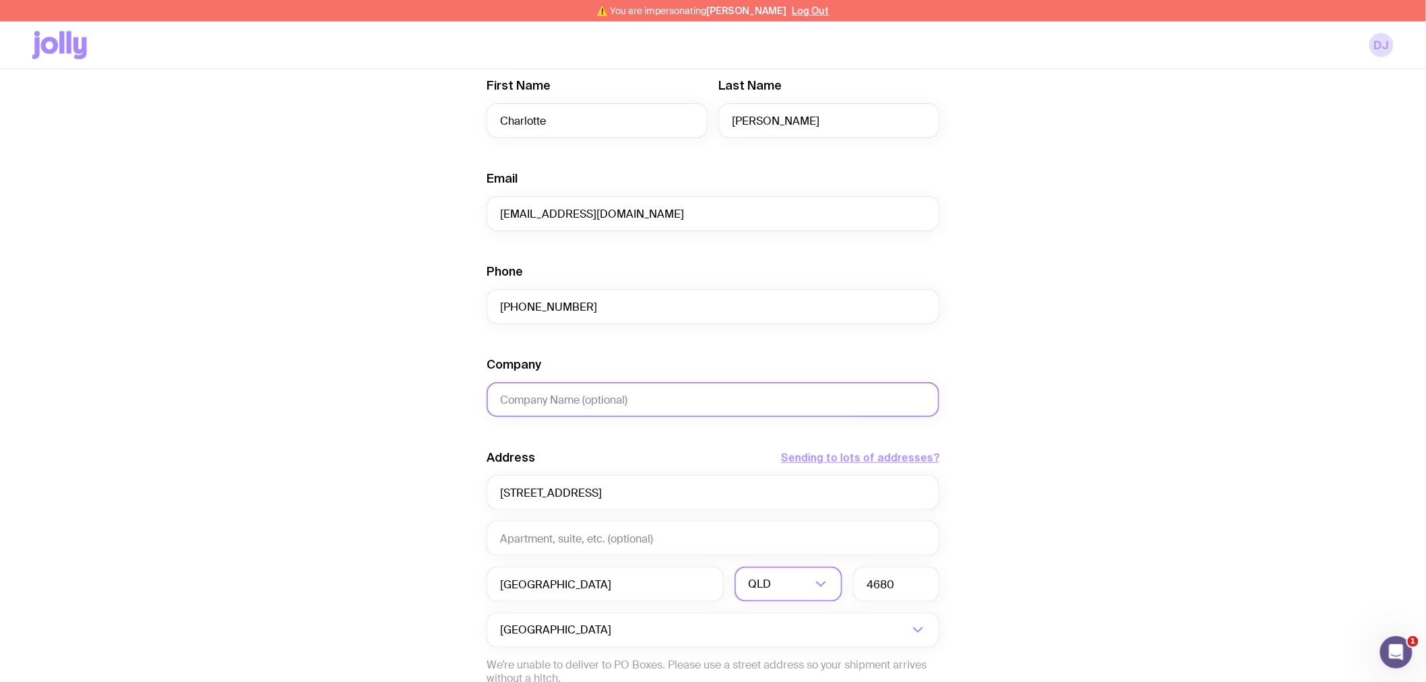
scroll to position [560, 0]
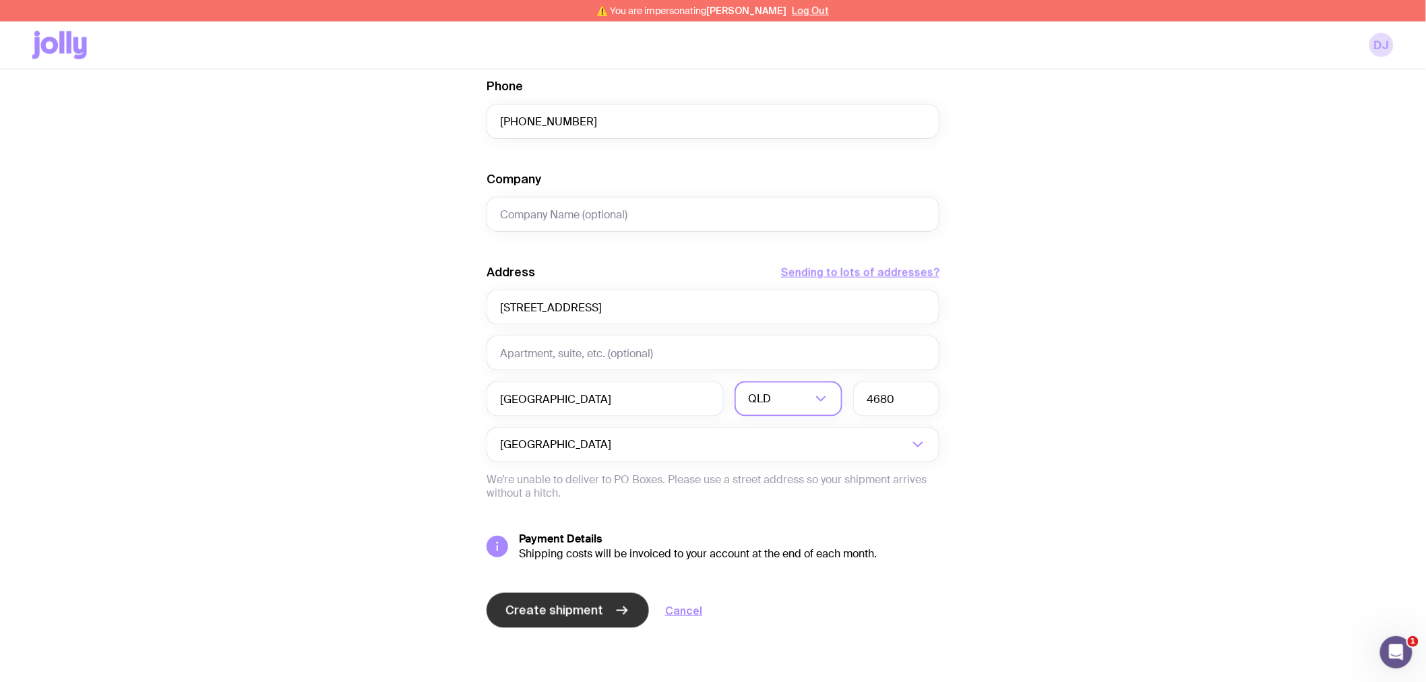
click at [547, 617] on span "Create shipment" at bounding box center [555, 611] width 98 height 16
